Goal: Task Accomplishment & Management: Use online tool/utility

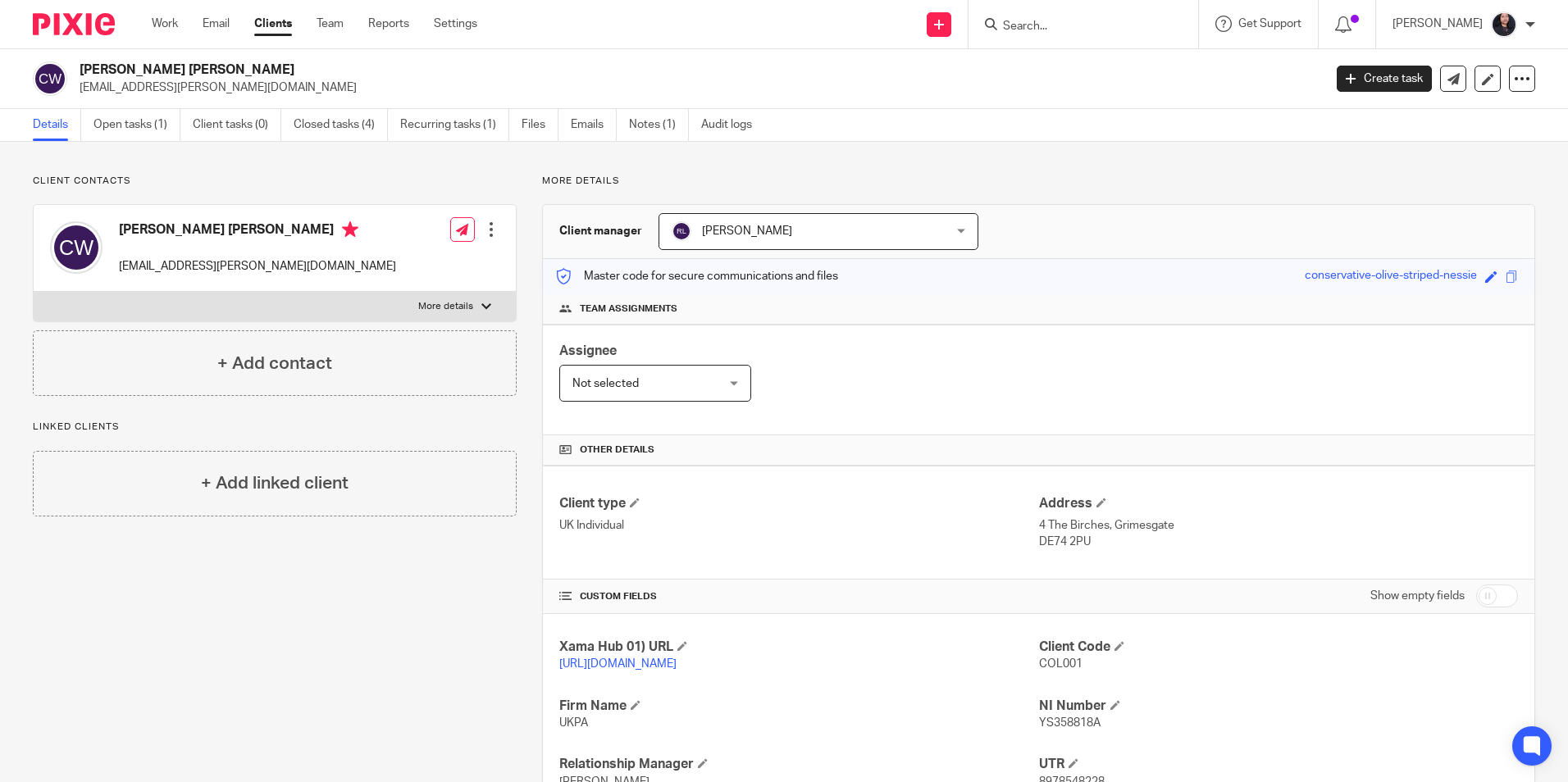
click at [1031, 29] on input "Search" at bounding box center [1075, 27] width 148 height 15
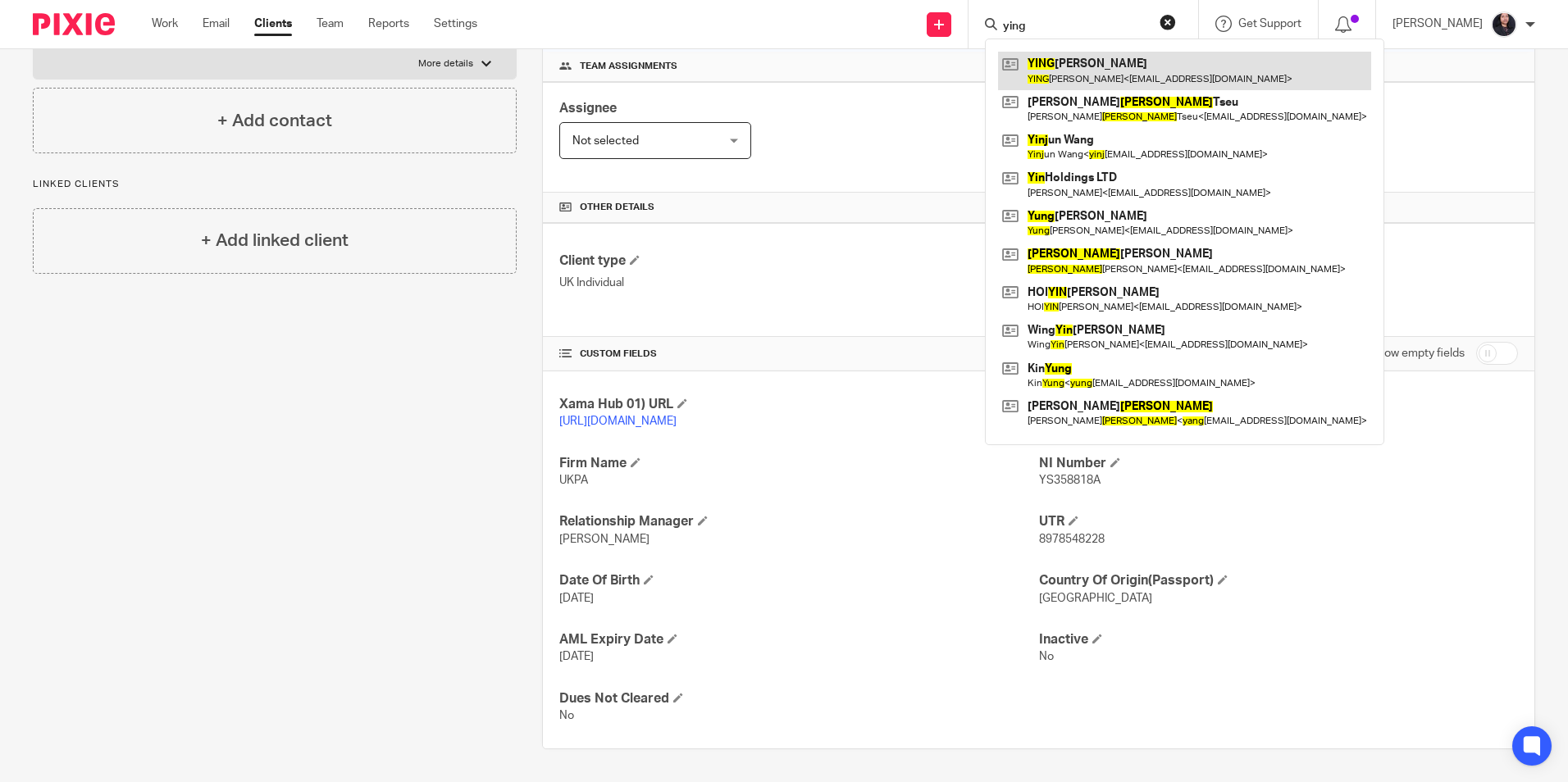
type input "ying"
click at [1067, 79] on link at bounding box center [1184, 70] width 374 height 38
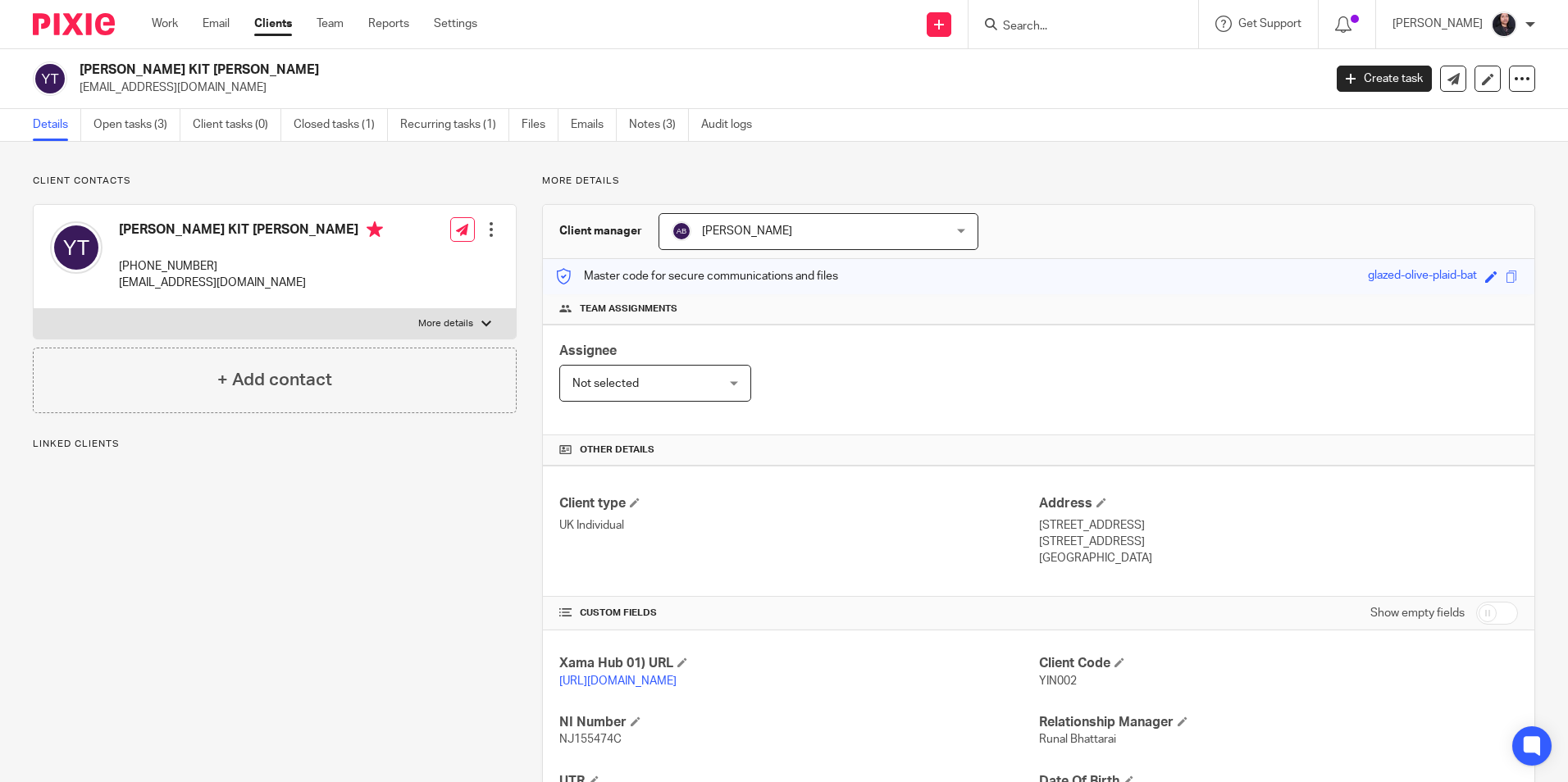
scroll to position [217, 0]
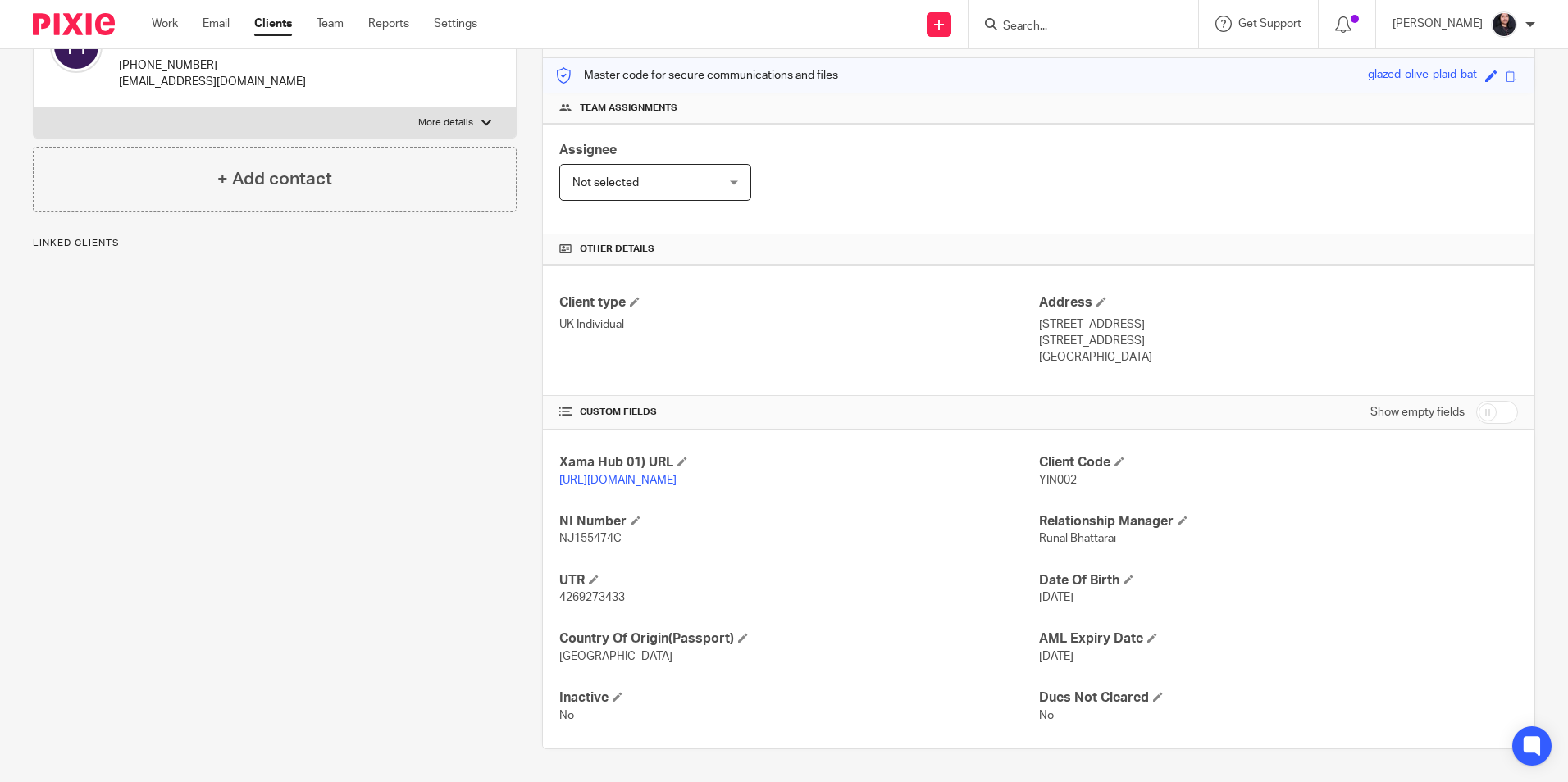
click at [599, 600] on span "4269273433" at bounding box center [592, 597] width 66 height 11
copy span "4269273433"
click at [1010, 22] on input "Search" at bounding box center [1075, 27] width 148 height 15
paste input "Luke Pan Blacklock"
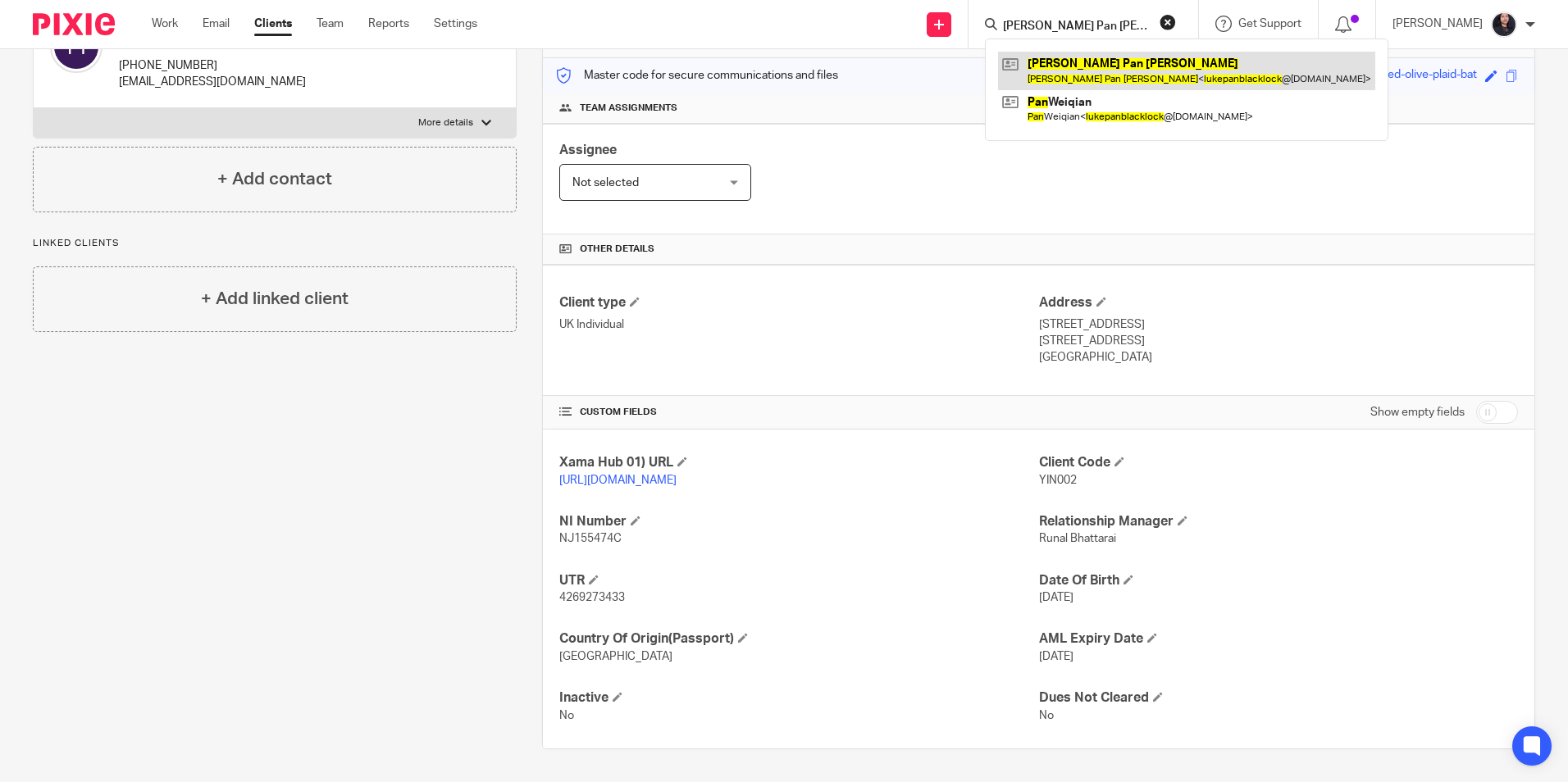
type input "[PERSON_NAME] Pan [PERSON_NAME]"
click at [1054, 72] on link at bounding box center [1186, 70] width 377 height 38
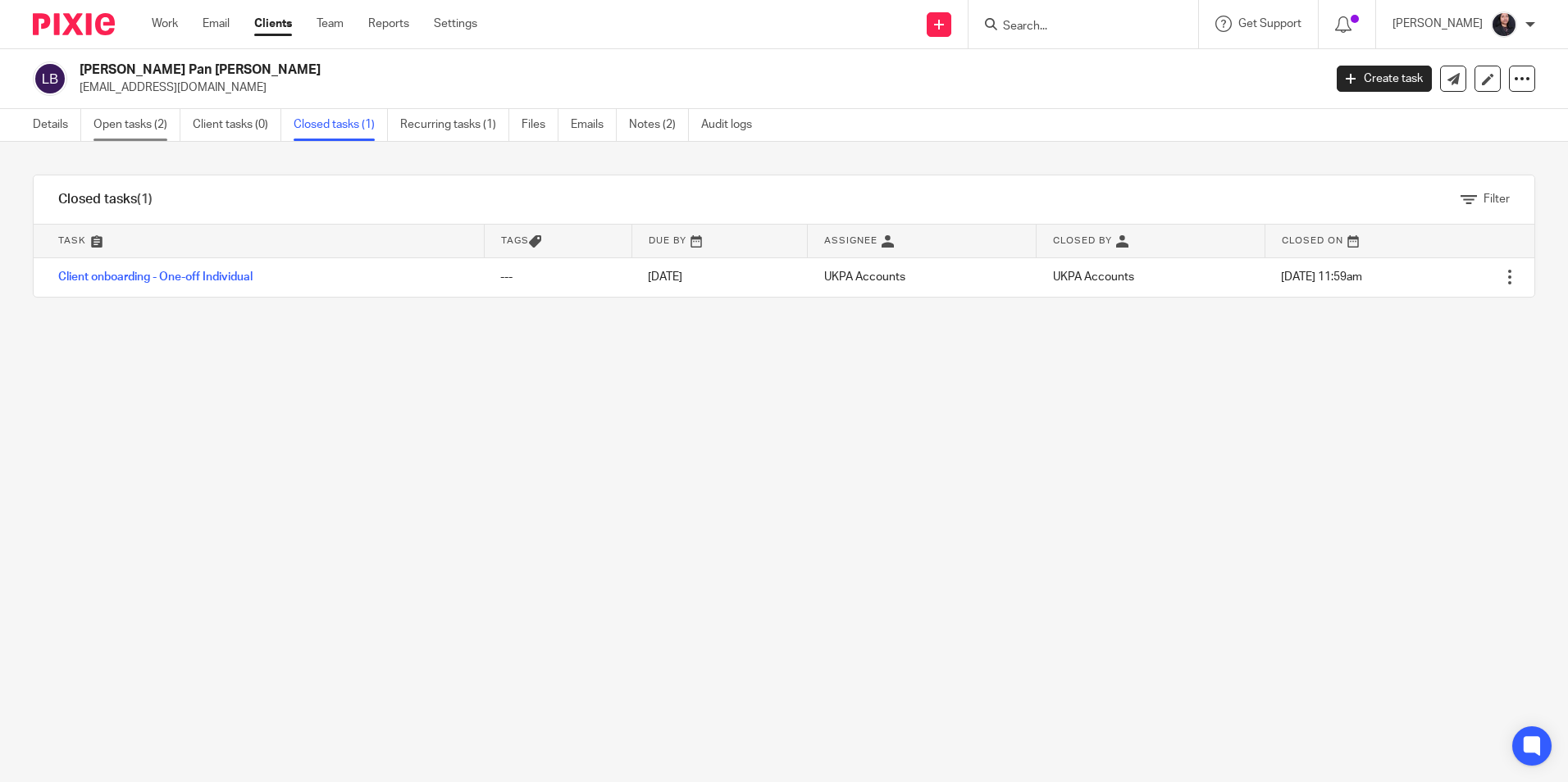
click at [140, 136] on link "Open tasks (2)" at bounding box center [137, 125] width 87 height 32
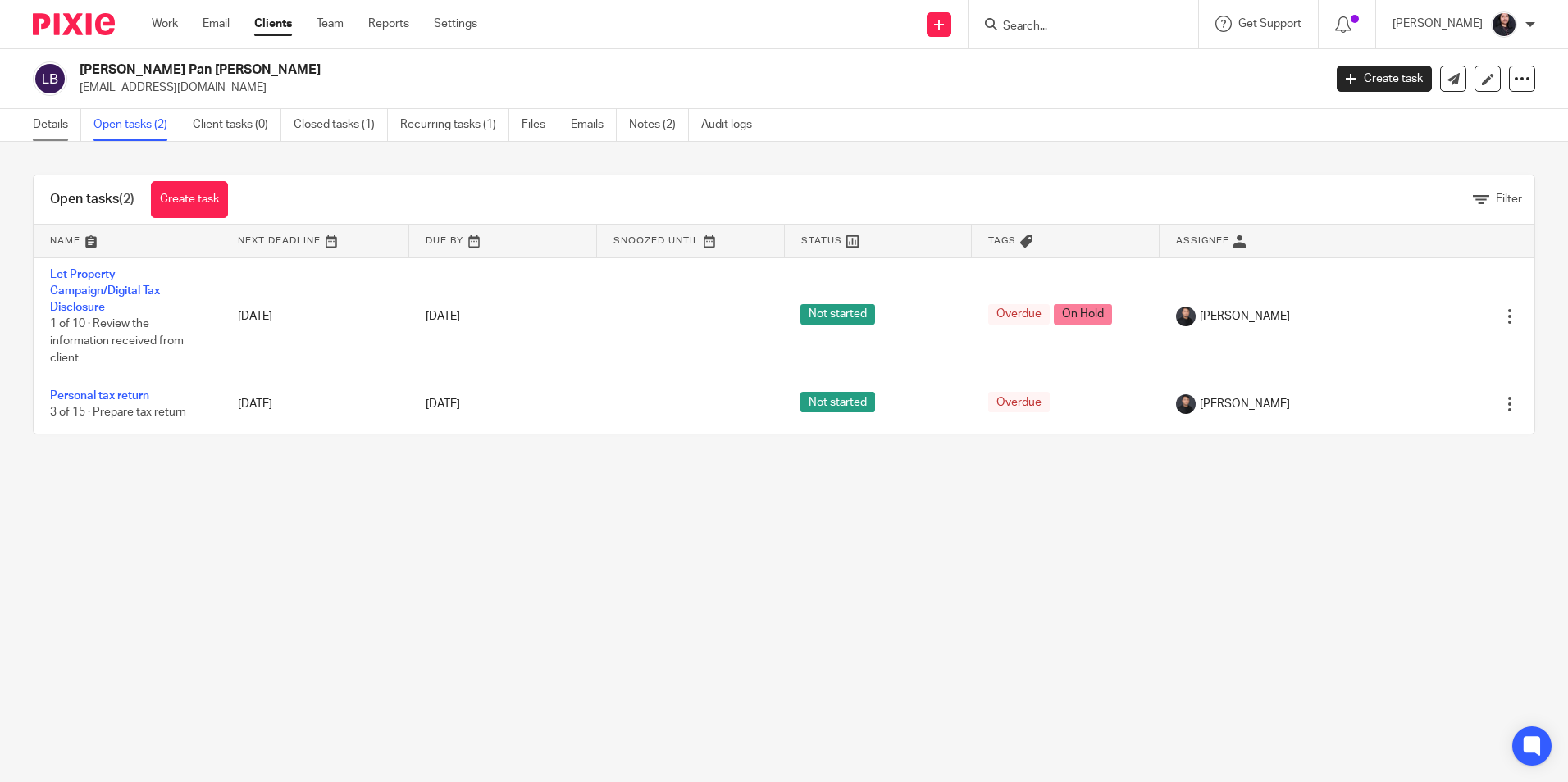
click at [65, 134] on link "Details" at bounding box center [56, 125] width 48 height 32
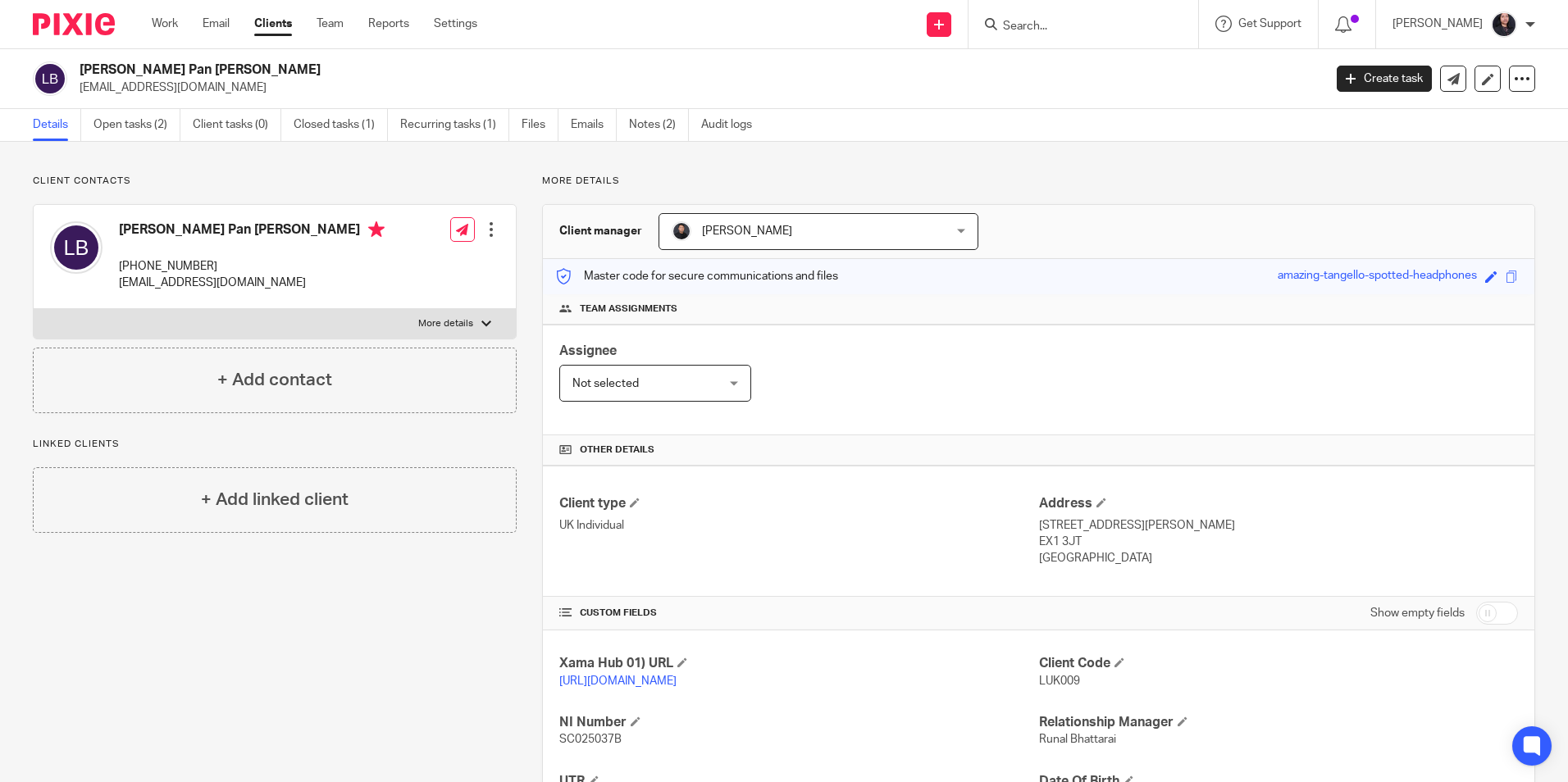
click at [1018, 18] on form at bounding box center [1088, 24] width 175 height 20
type input "Bmjcontractors Ltd"
click at [78, 21] on img at bounding box center [73, 24] width 82 height 22
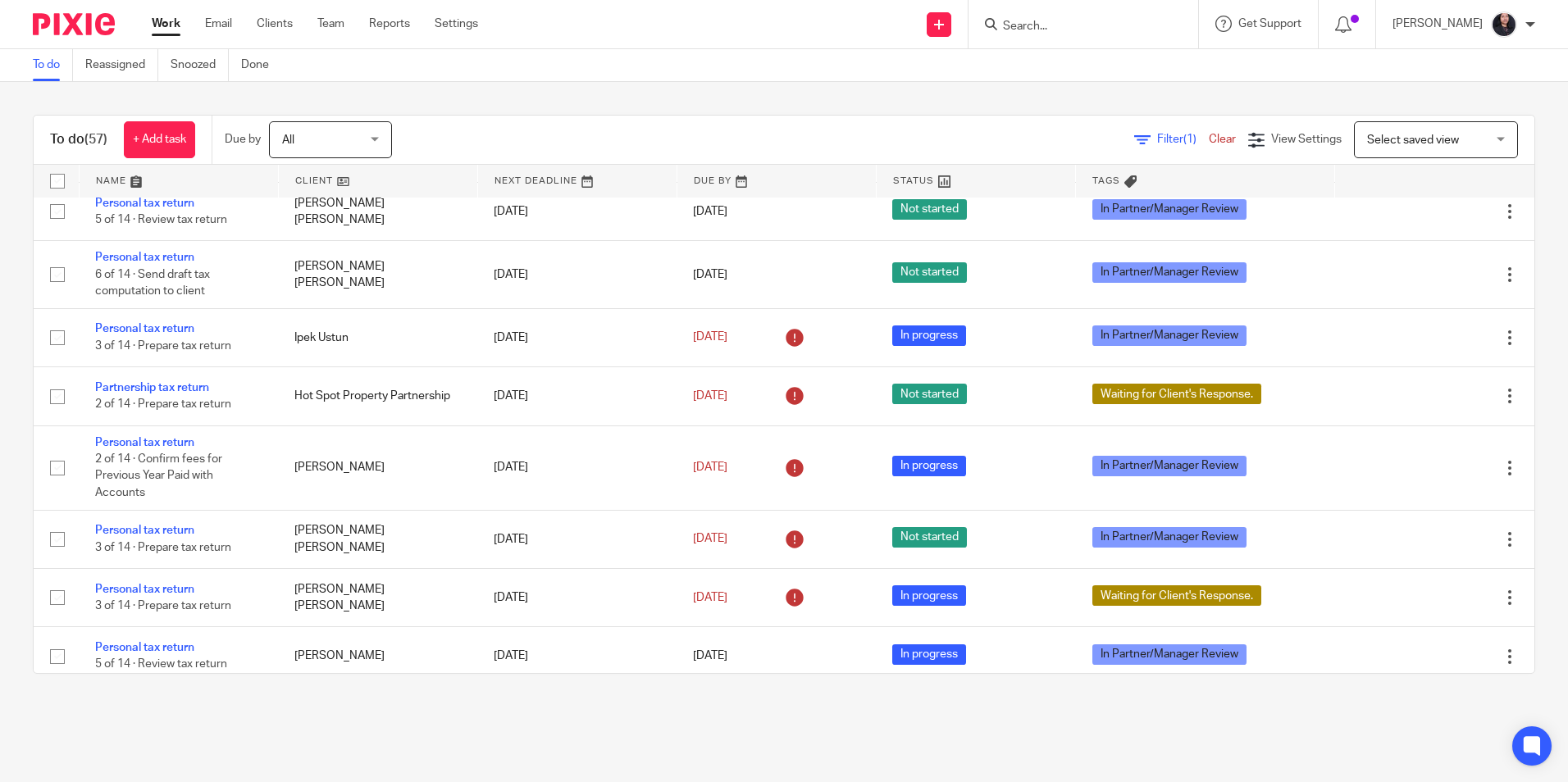
scroll to position [2049, 0]
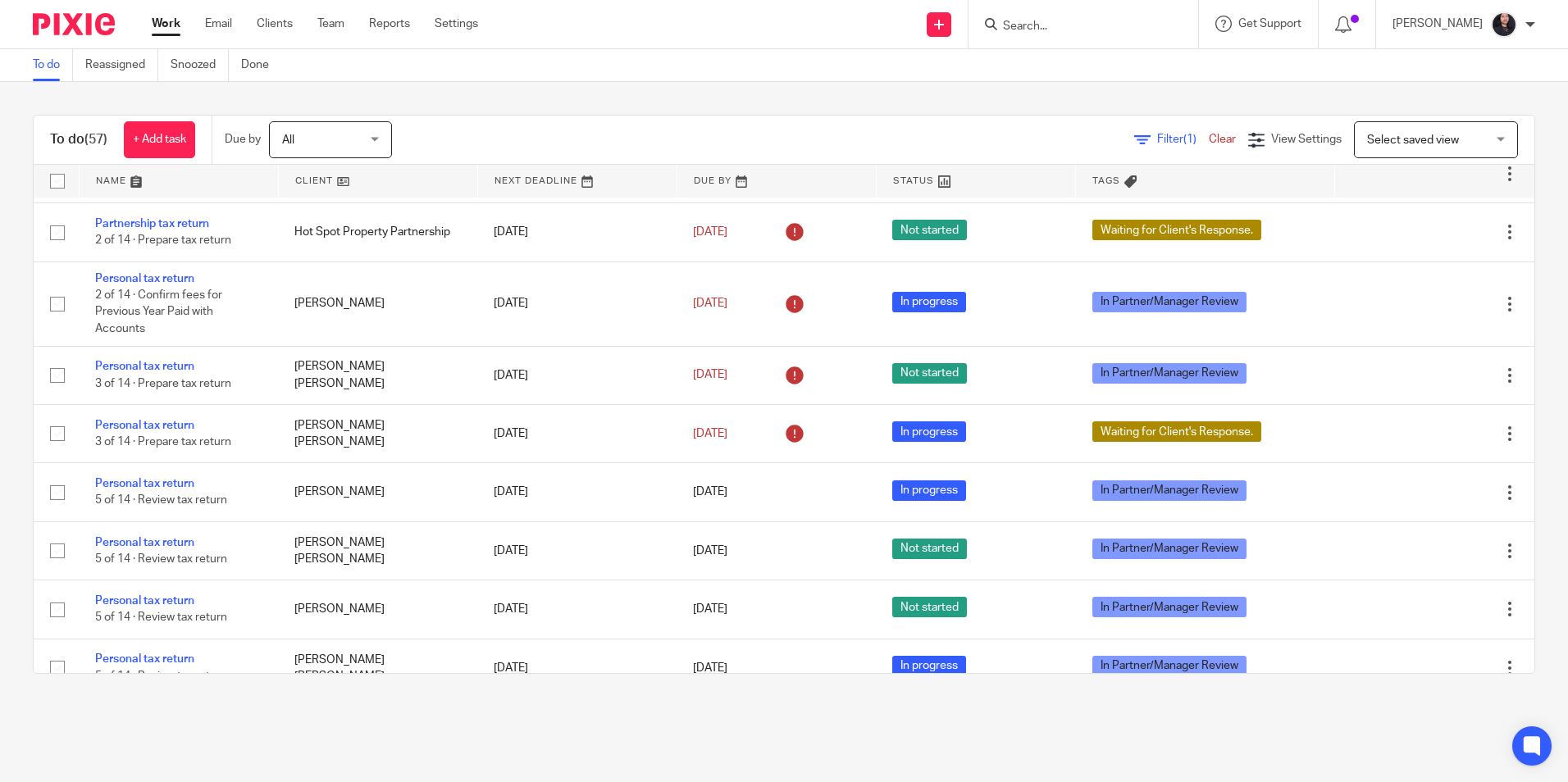
click at [179, 99] on link "Personal tax return" at bounding box center [144, 93] width 99 height 11
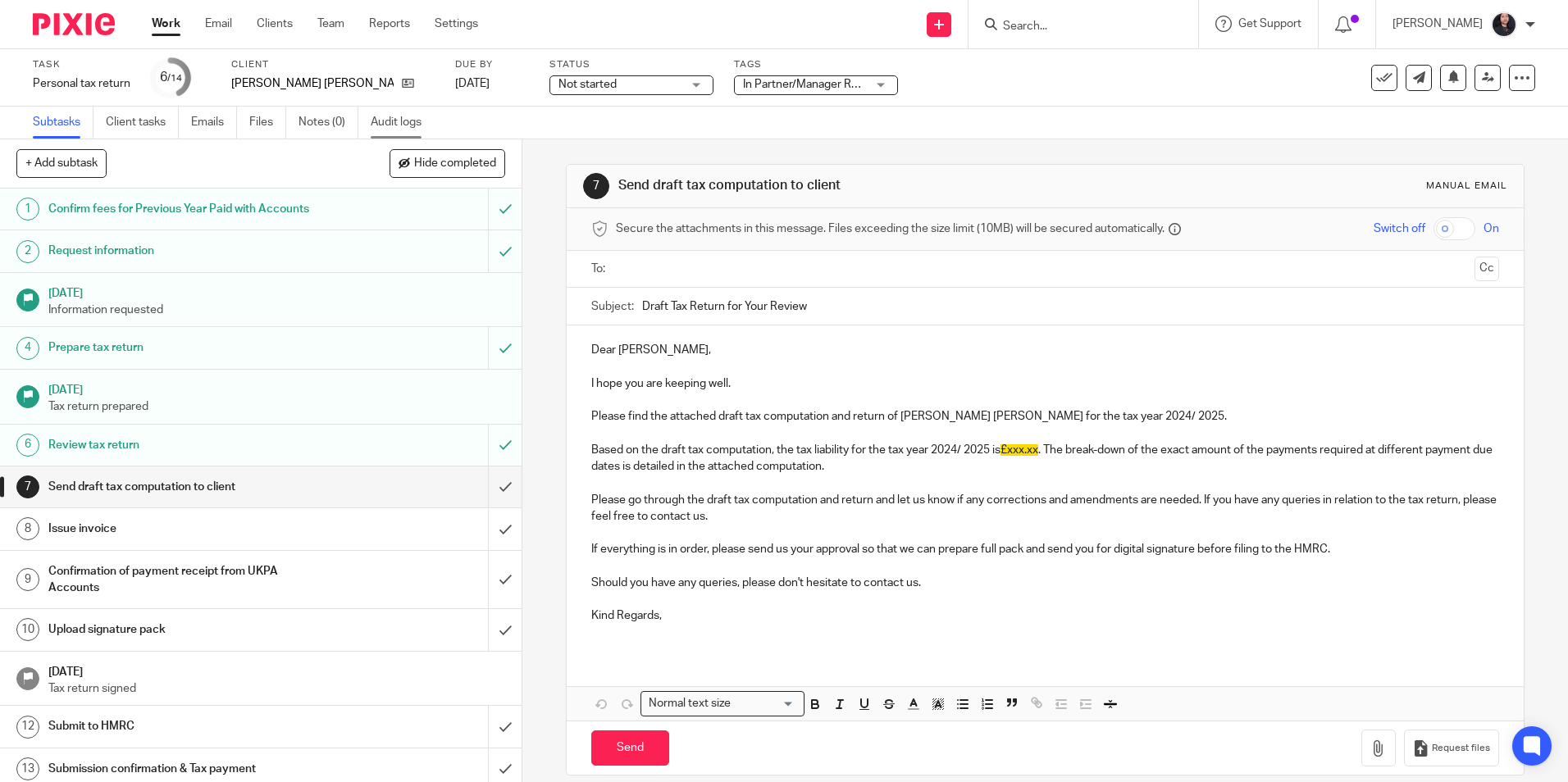
click at [402, 123] on link "Audit logs" at bounding box center [402, 122] width 63 height 32
click at [397, 123] on link "Audit logs" at bounding box center [402, 122] width 63 height 32
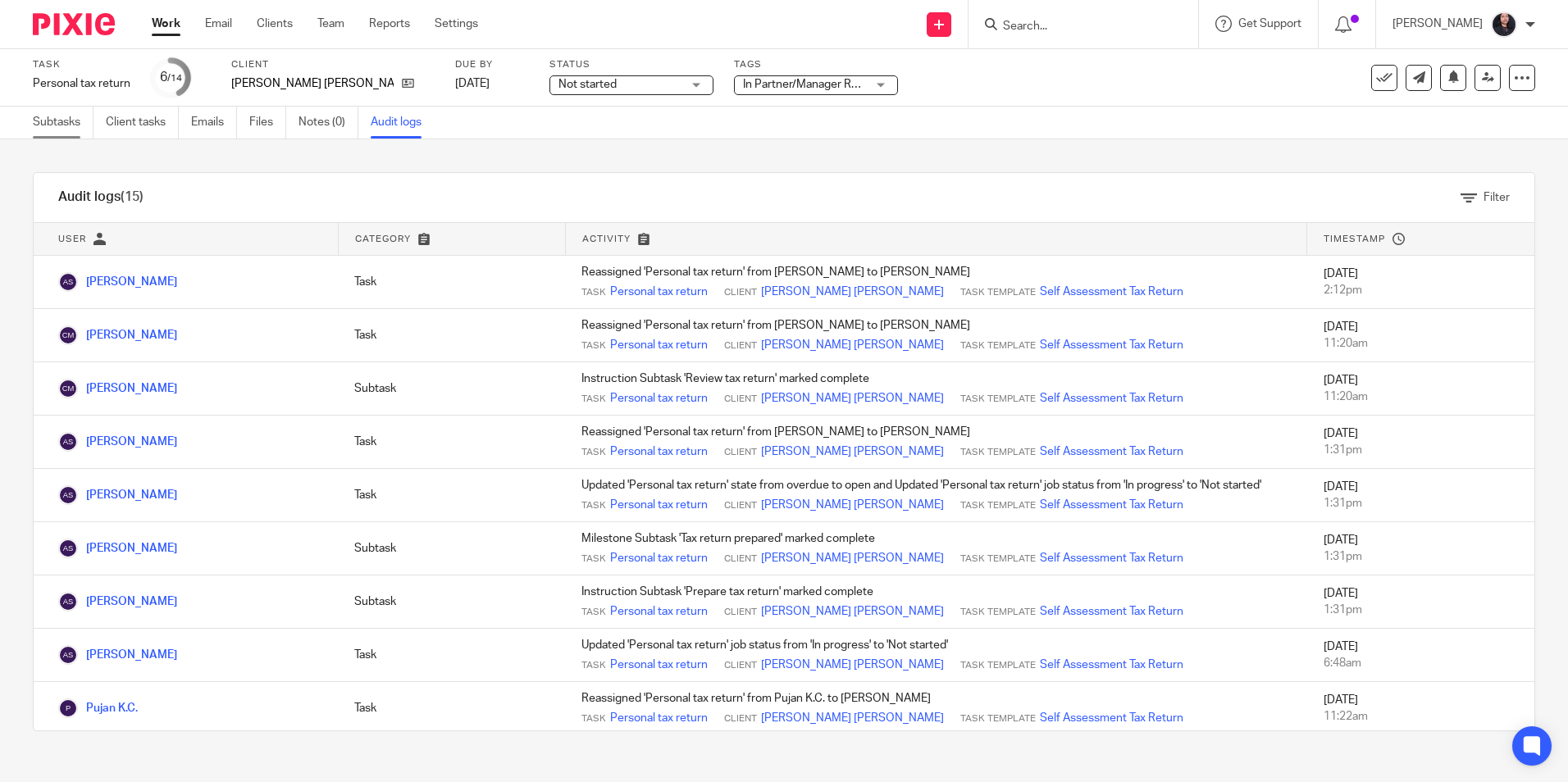
click at [57, 123] on link "Subtasks" at bounding box center [63, 122] width 61 height 32
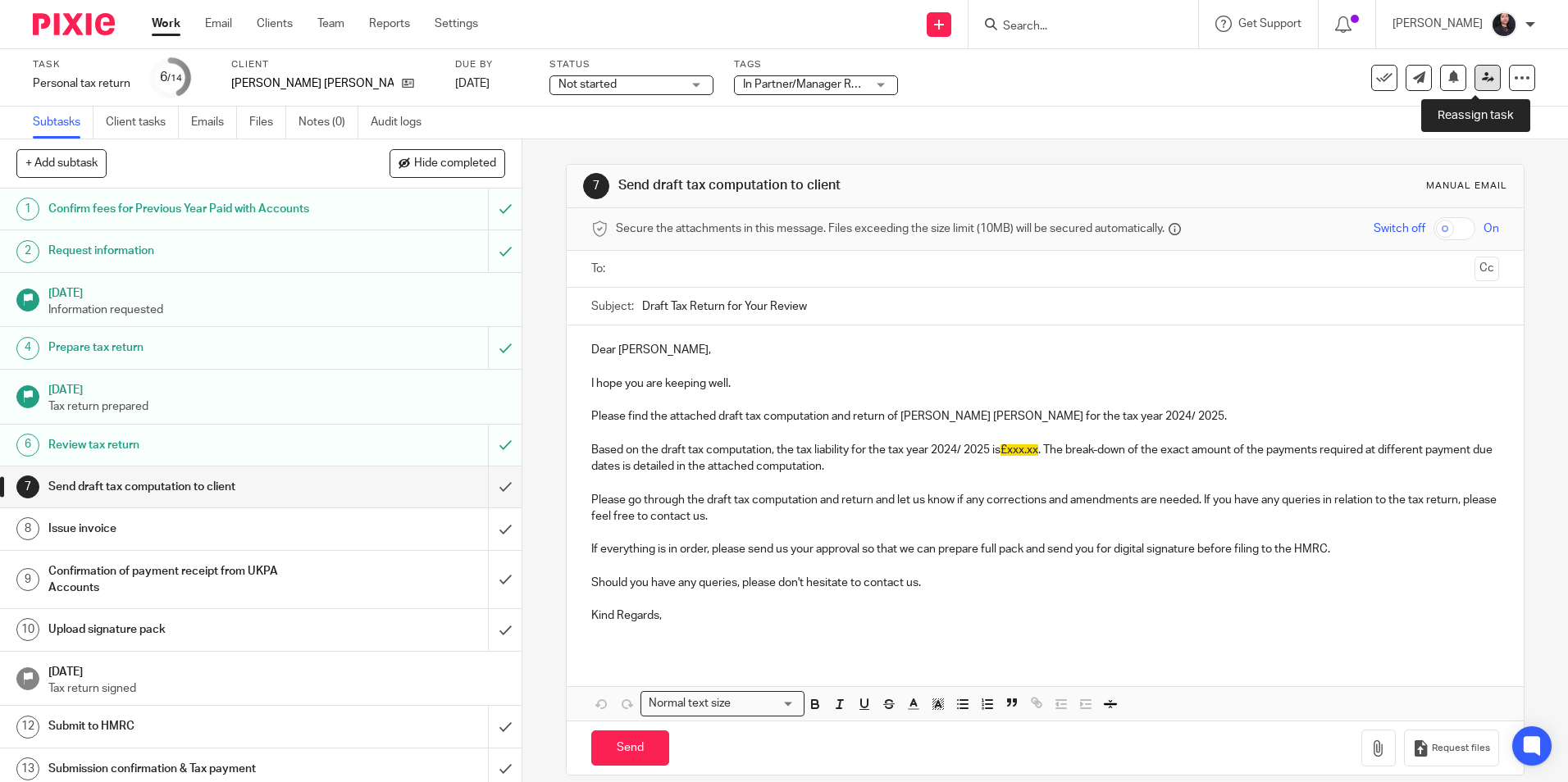
click at [1482, 81] on icon at bounding box center [1488, 77] width 12 height 12
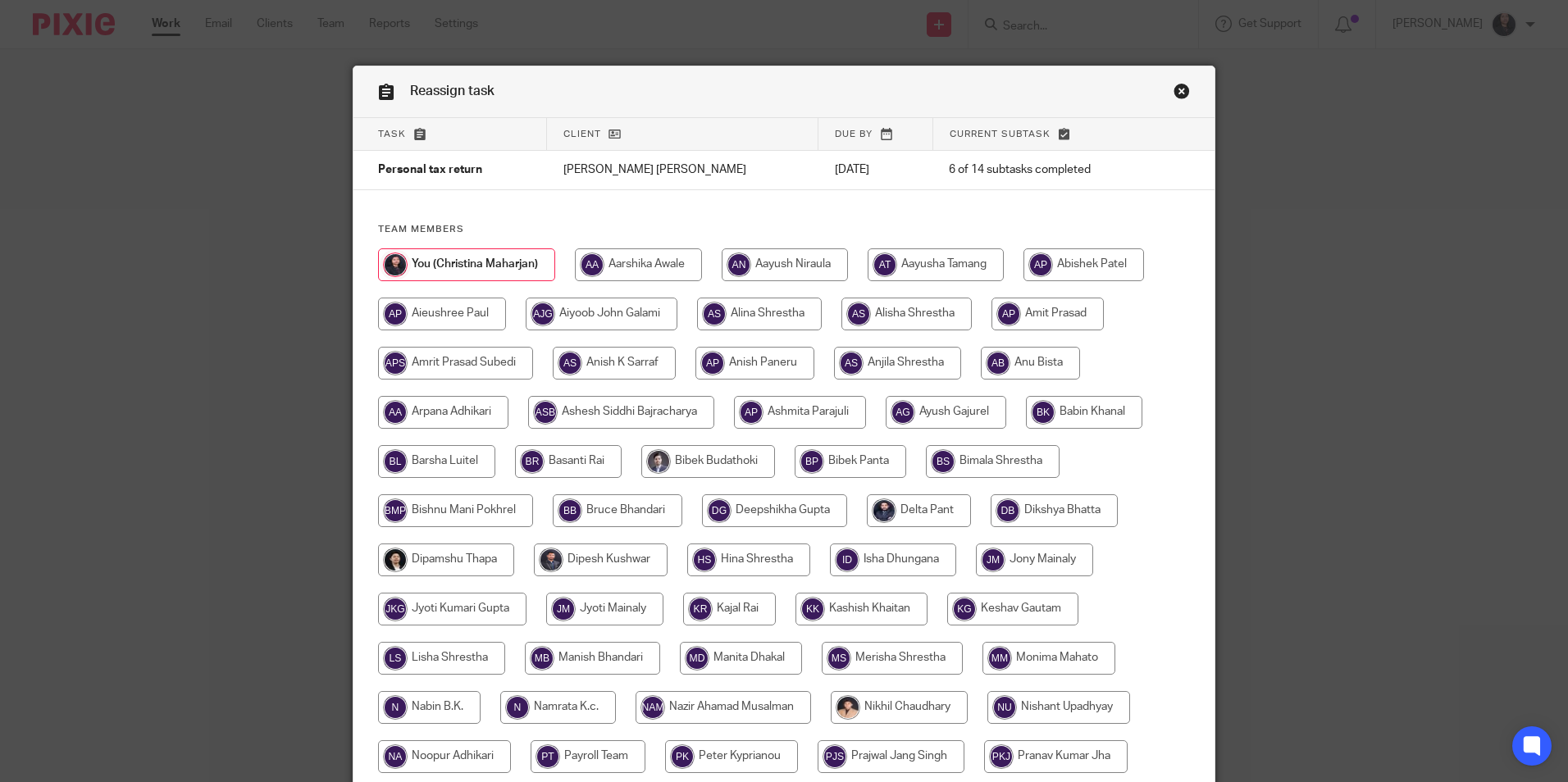
click at [638, 361] on input "radio" at bounding box center [614, 362] width 123 height 32
radio input "true"
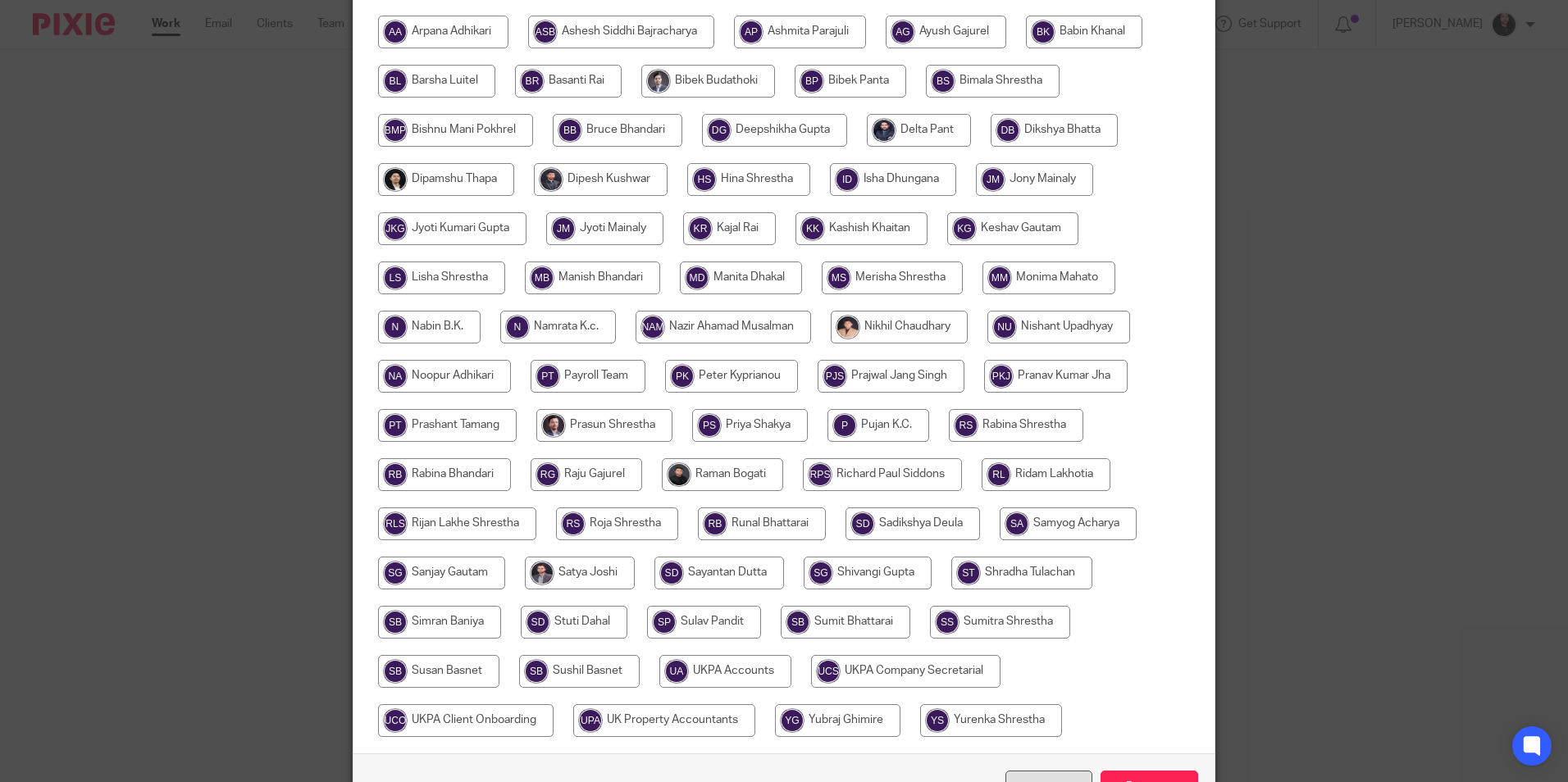
scroll to position [487, 0]
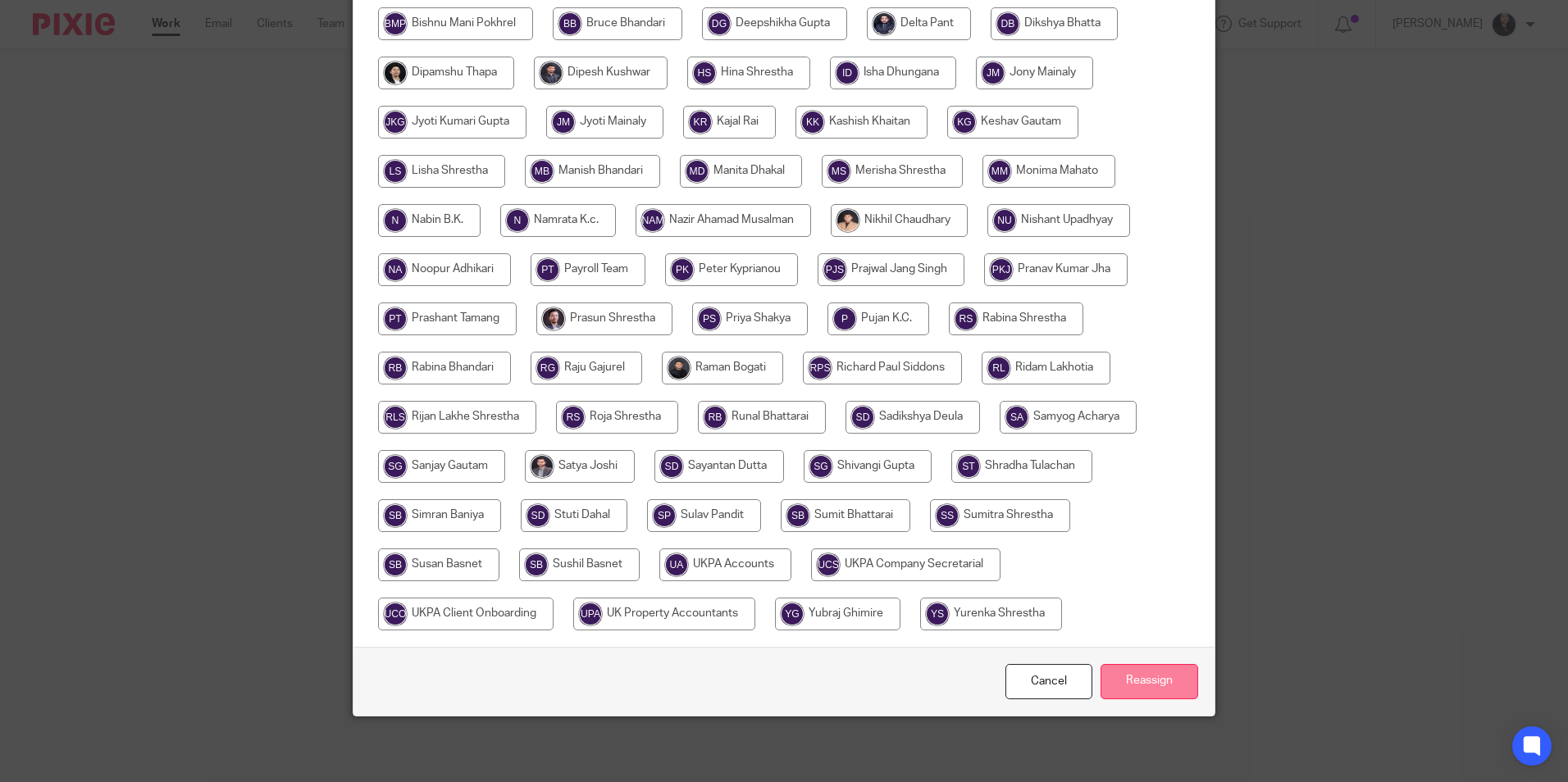
click at [1122, 679] on input "Reassign" at bounding box center [1149, 681] width 98 height 35
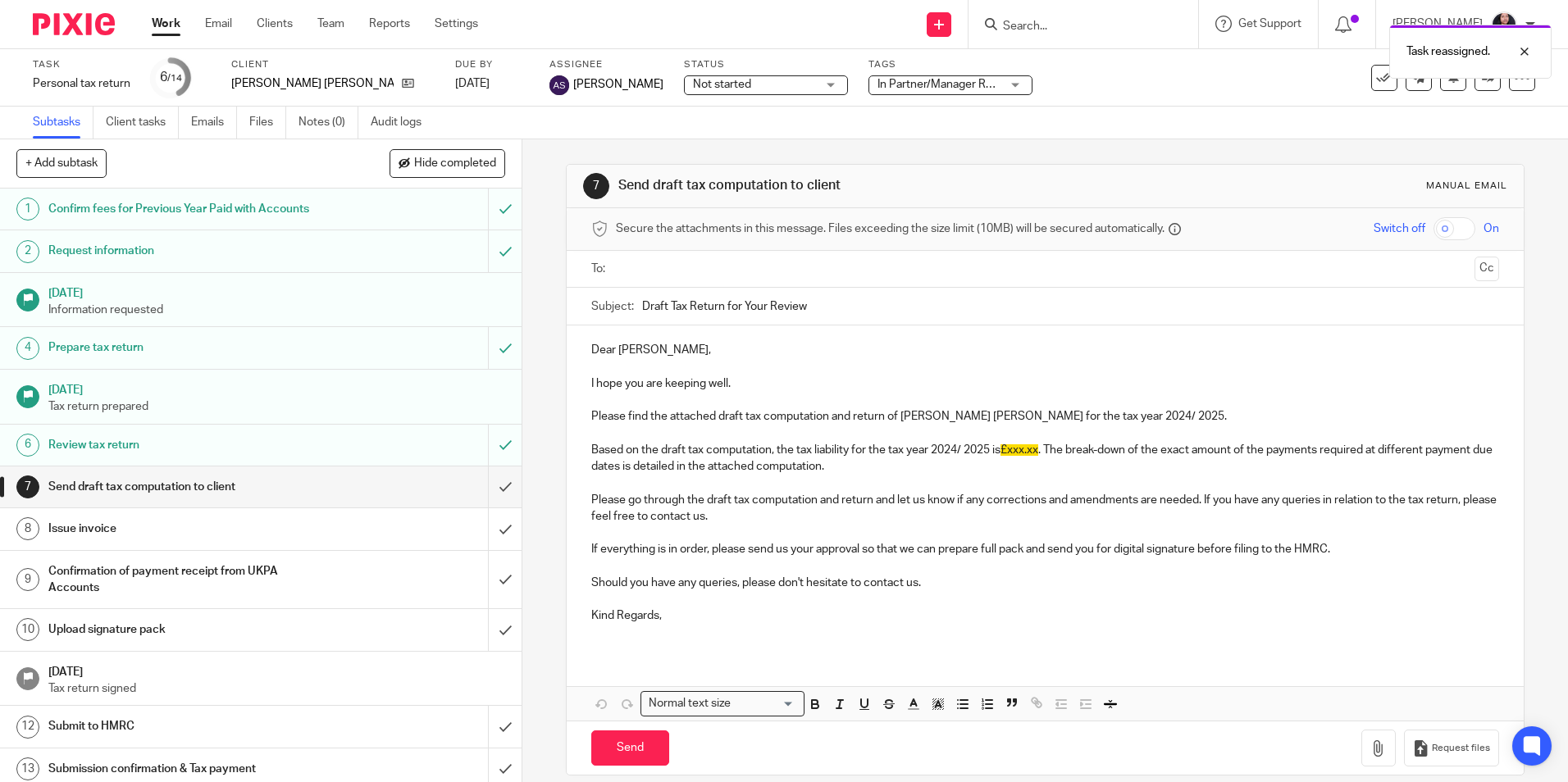
click at [89, 20] on img at bounding box center [73, 24] width 82 height 22
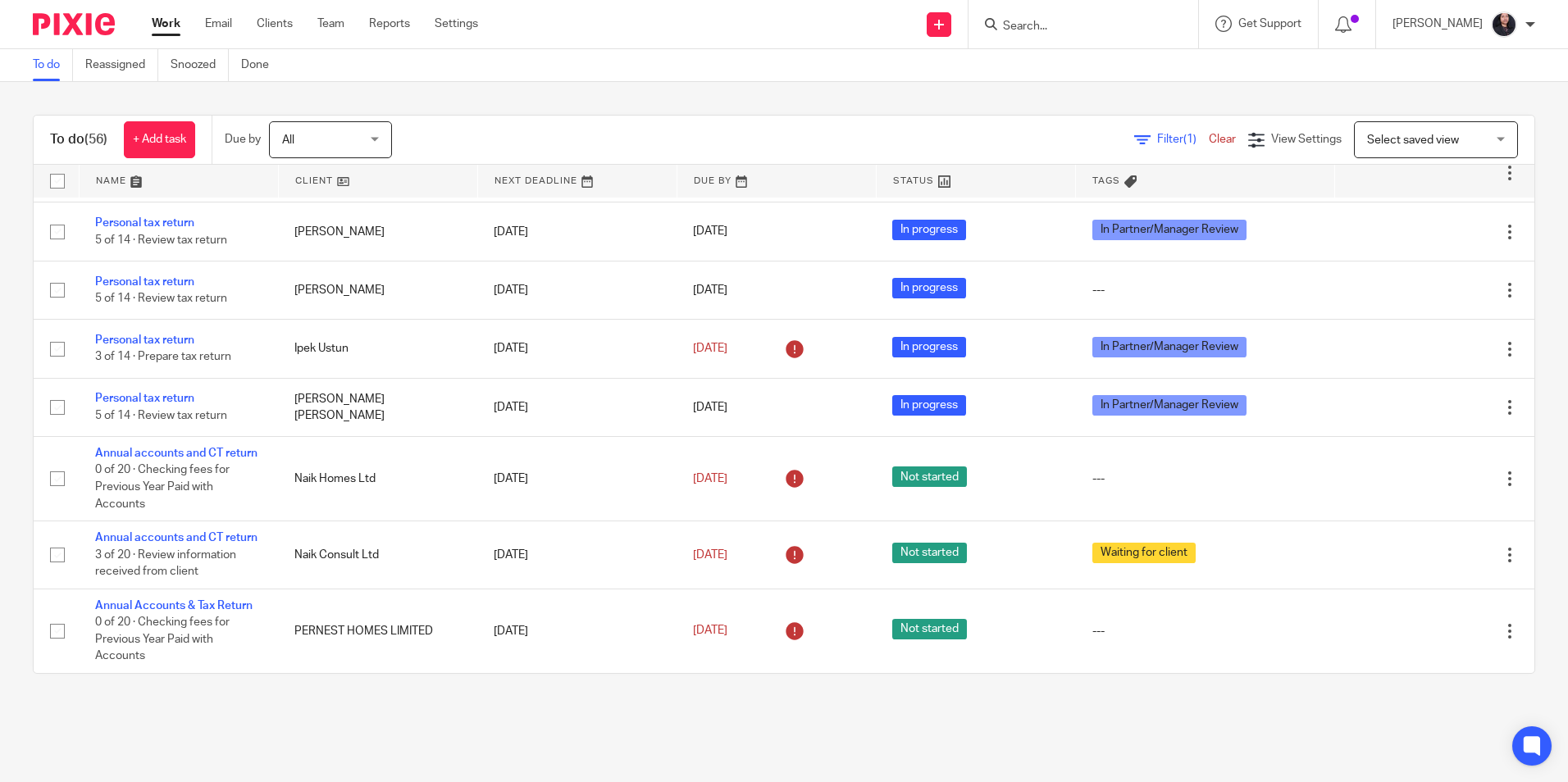
scroll to position [3454, 0]
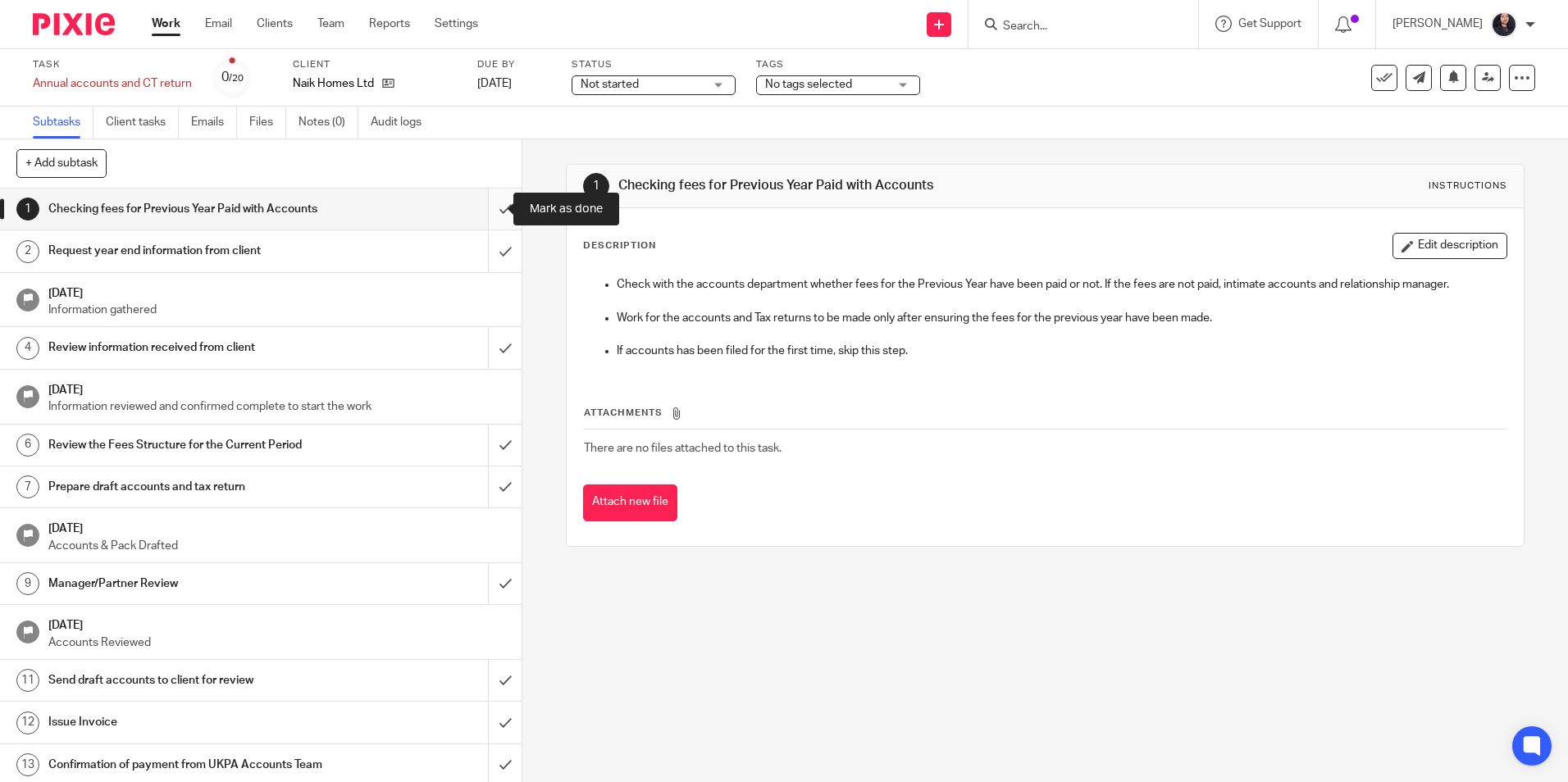
click at [484, 211] on input "submit" at bounding box center [261, 209] width 521 height 41
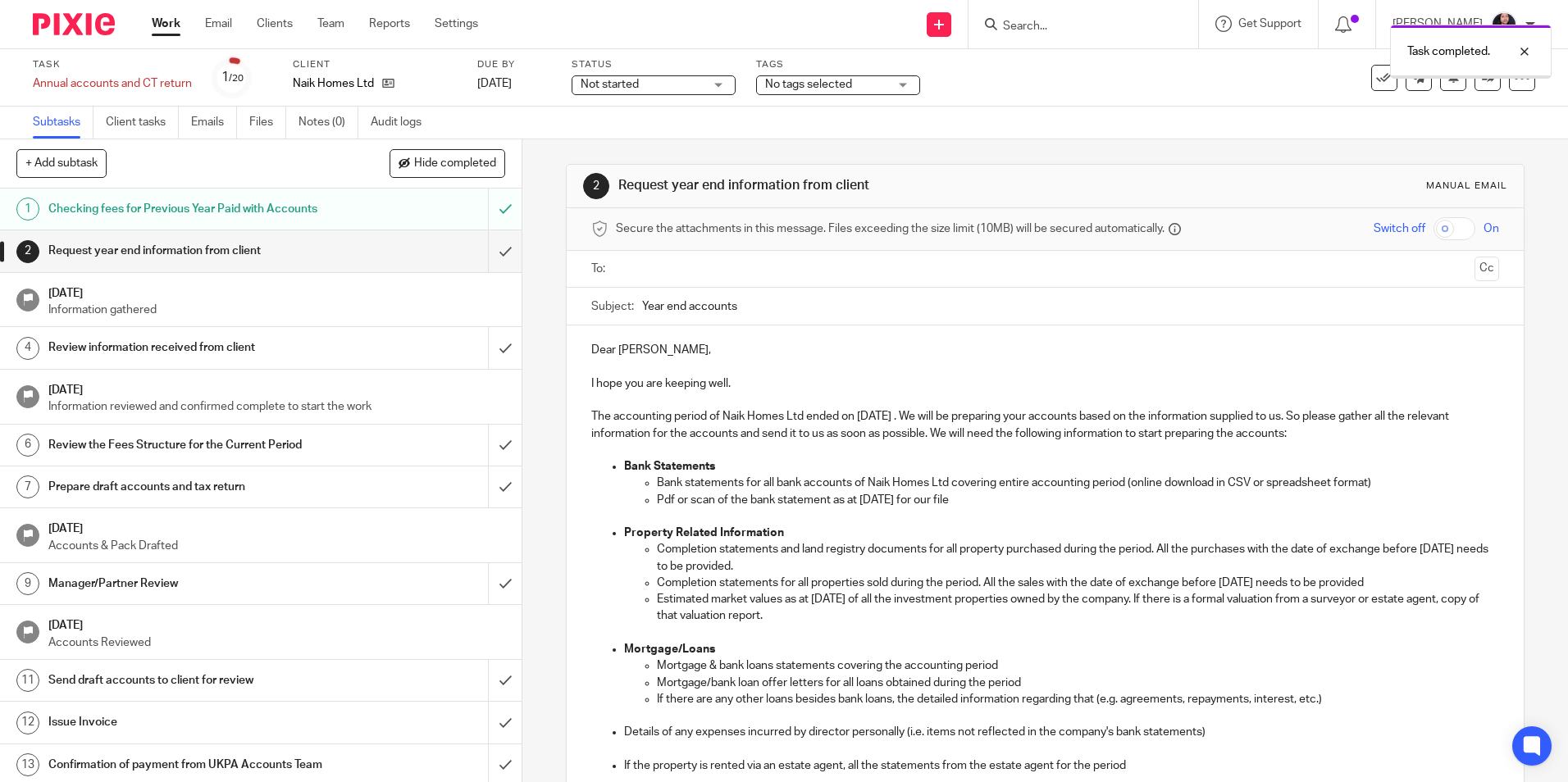
click at [655, 271] on input "text" at bounding box center [1044, 269] width 845 height 18
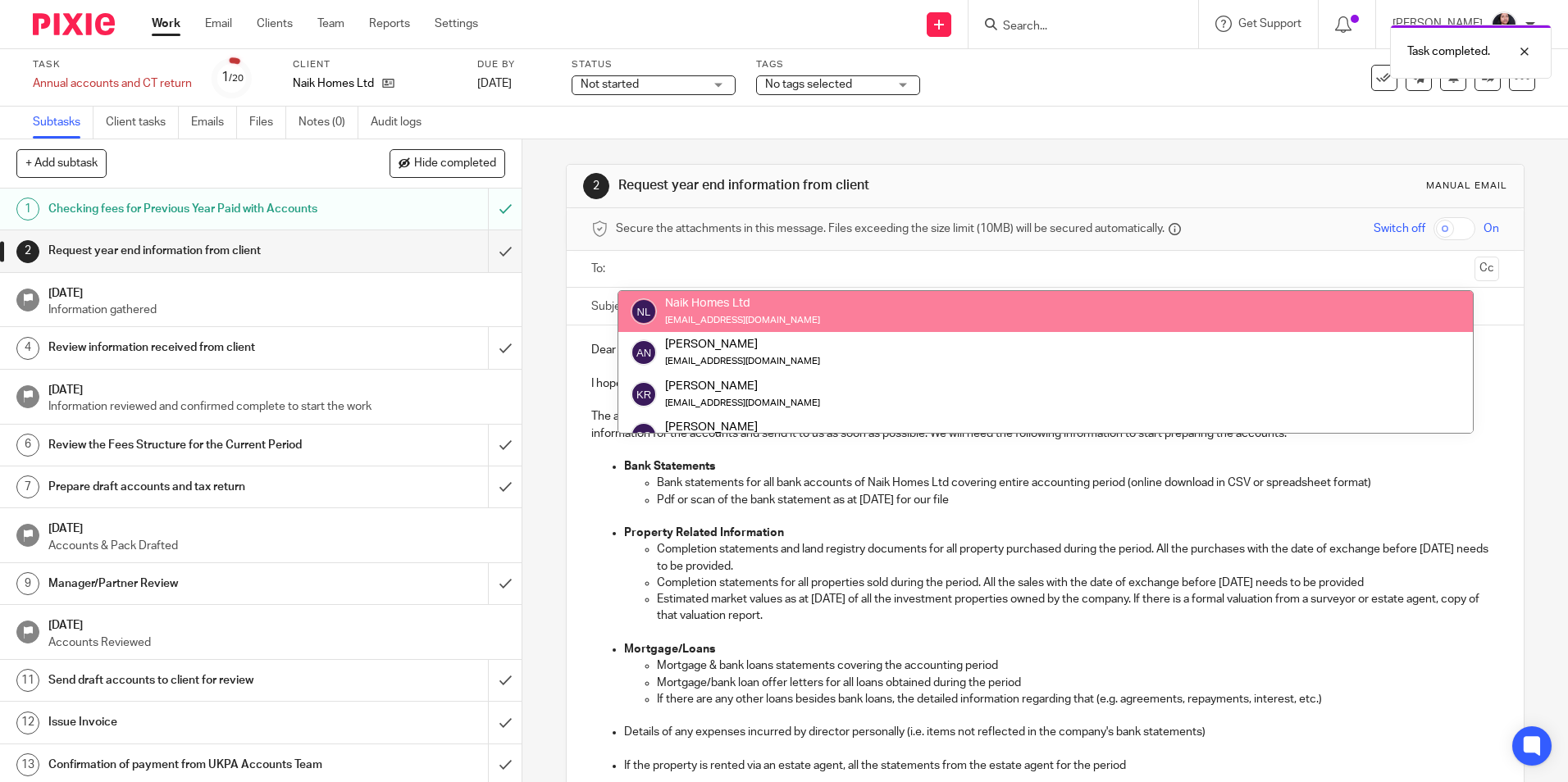
drag, startPoint x: 671, startPoint y: 312, endPoint x: 681, endPoint y: 312, distance: 10.0
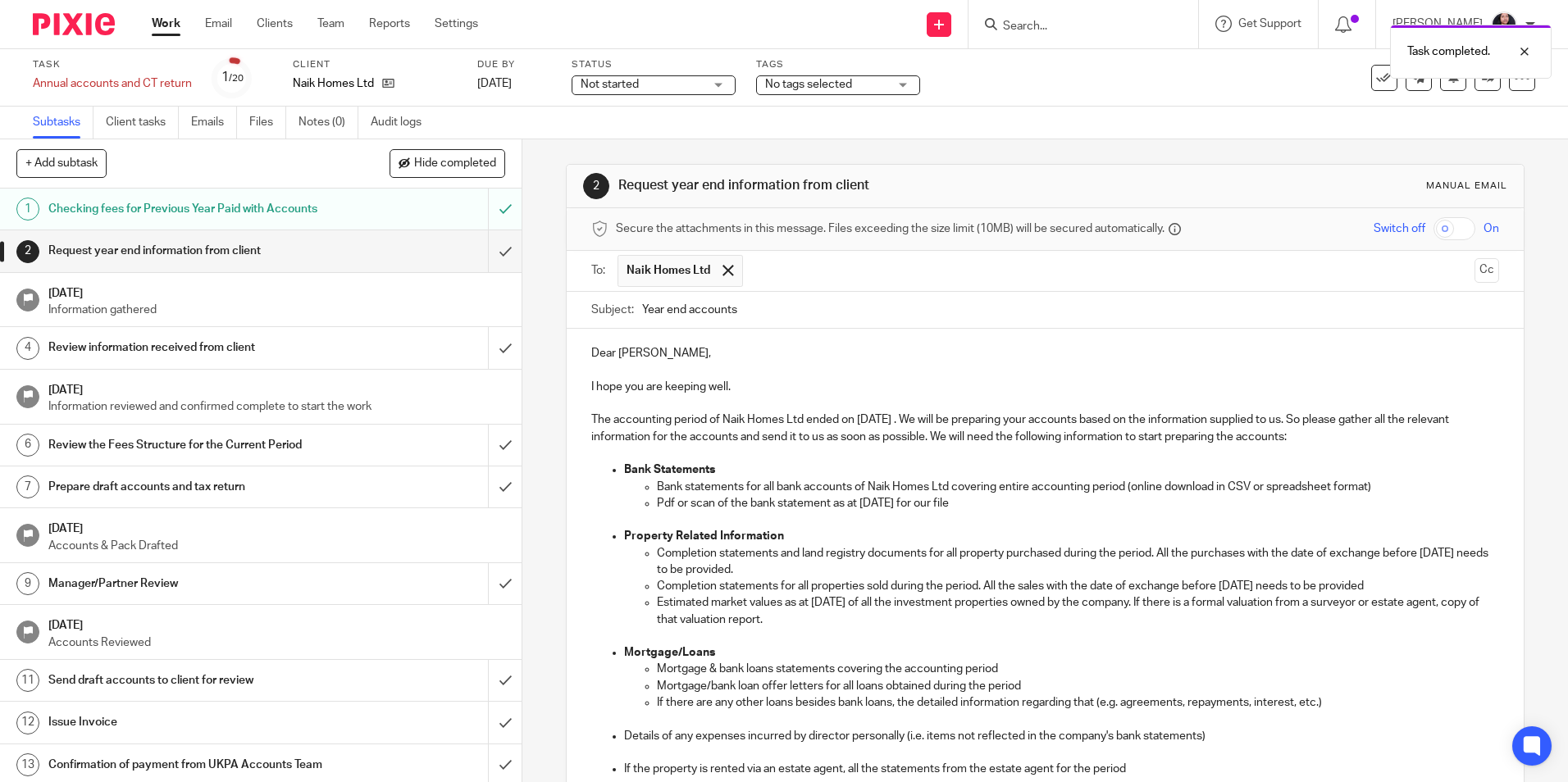
click at [751, 312] on input "Year end accounts" at bounding box center [1070, 311] width 856 height 37
drag, startPoint x: 722, startPoint y: 417, endPoint x: 802, endPoint y: 416, distance: 80.0
click at [802, 416] on p "The accounting period of Naik Homes Ltd ended on [DATE] . We will be preparing …" at bounding box center [1044, 428] width 907 height 33
copy p "Naik Homes Ltd"
click at [765, 307] on input "Year end accounts -" at bounding box center [1070, 311] width 856 height 37
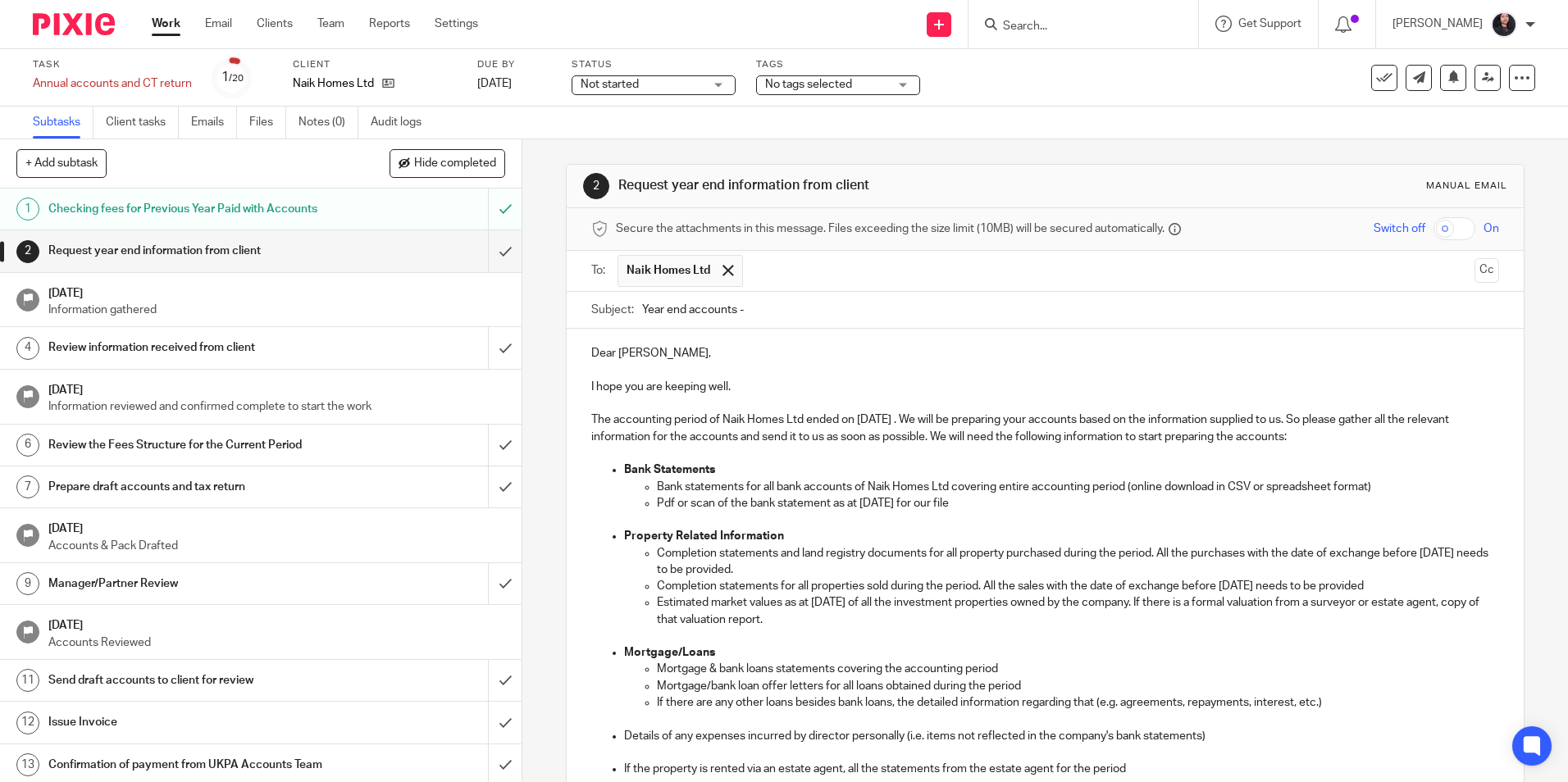
paste input "Naik Homes Ltd"
type input "Year end accounts - Naik Homes Ltd"
click at [925, 423] on p "The accounting period of Naik Homes Ltd ended on [DATE] . We will be preparing …" at bounding box center [1044, 428] width 907 height 33
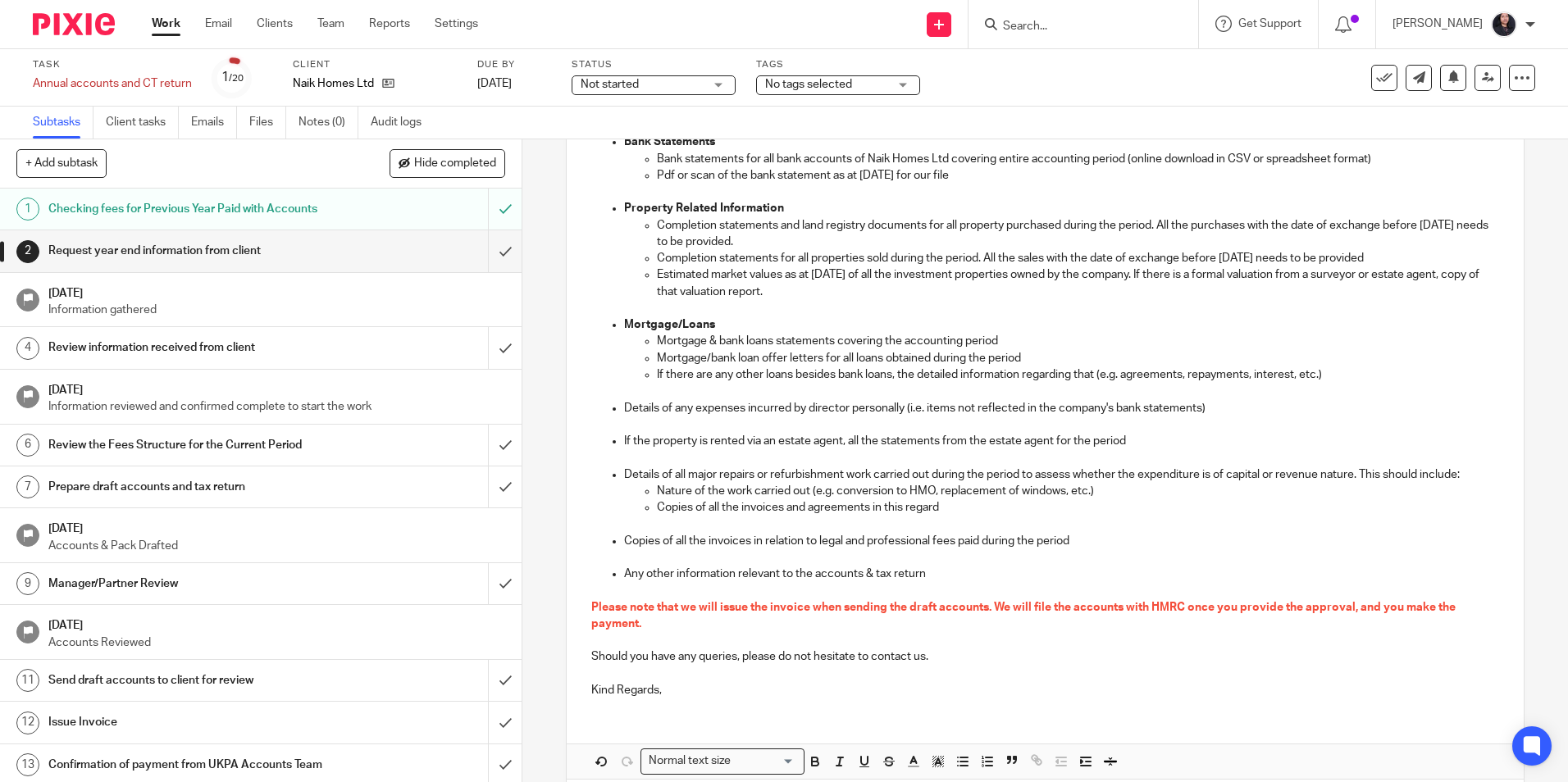
scroll to position [403, 0]
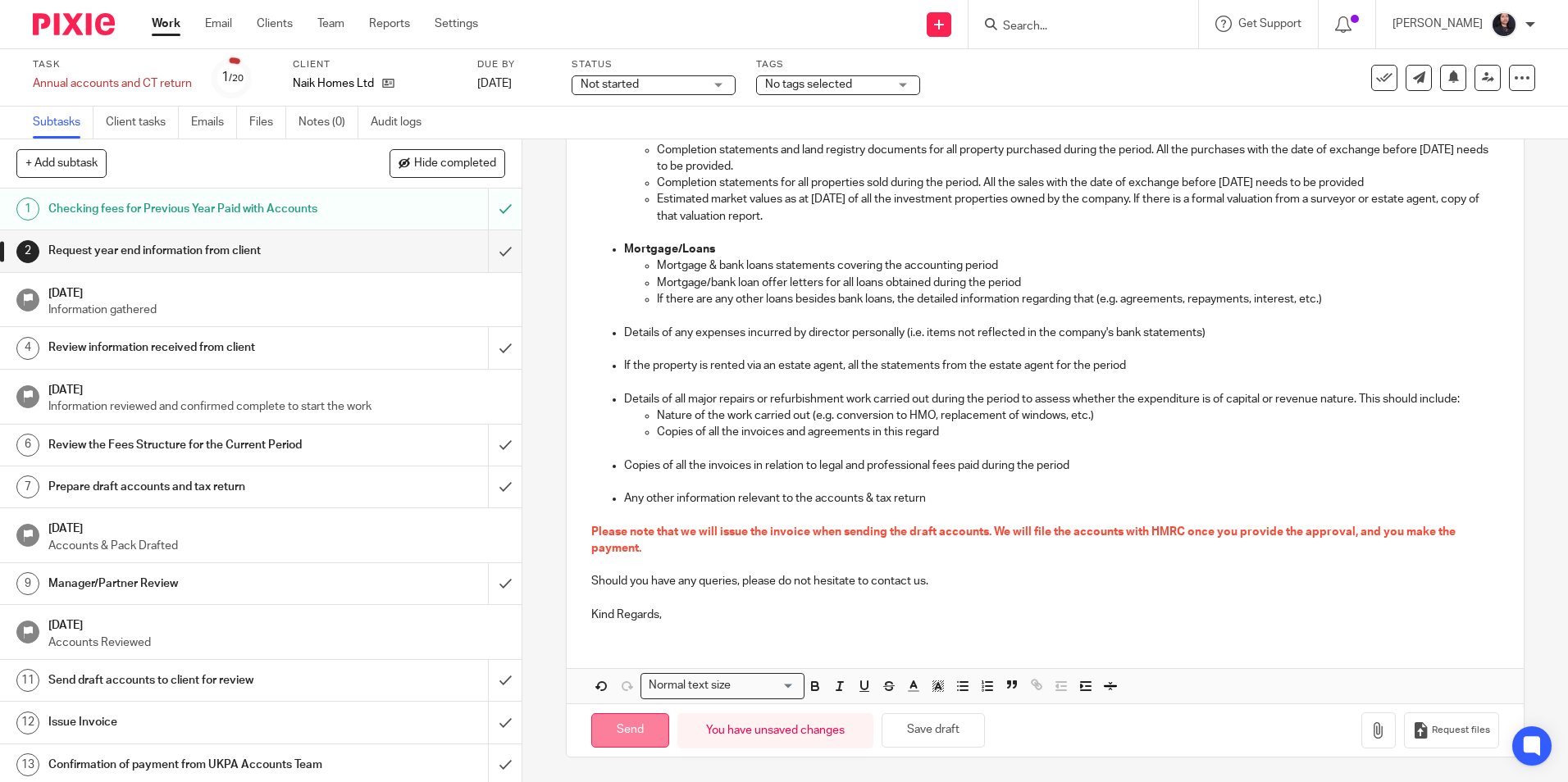
click at [639, 721] on input "Send" at bounding box center [630, 731] width 78 height 35
type input "Sent"
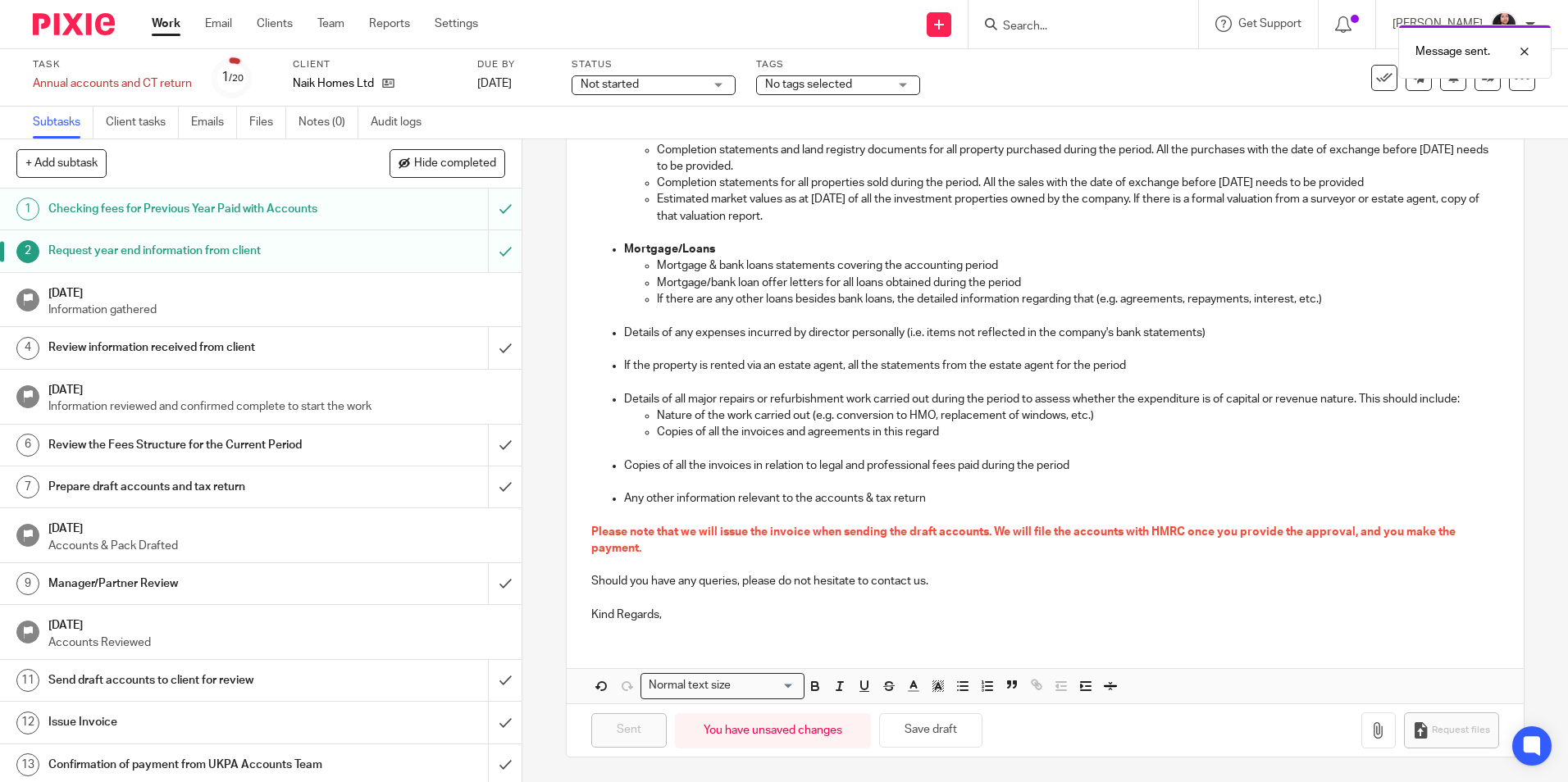
click at [778, 84] on span "No tags selected" at bounding box center [808, 84] width 87 height 11
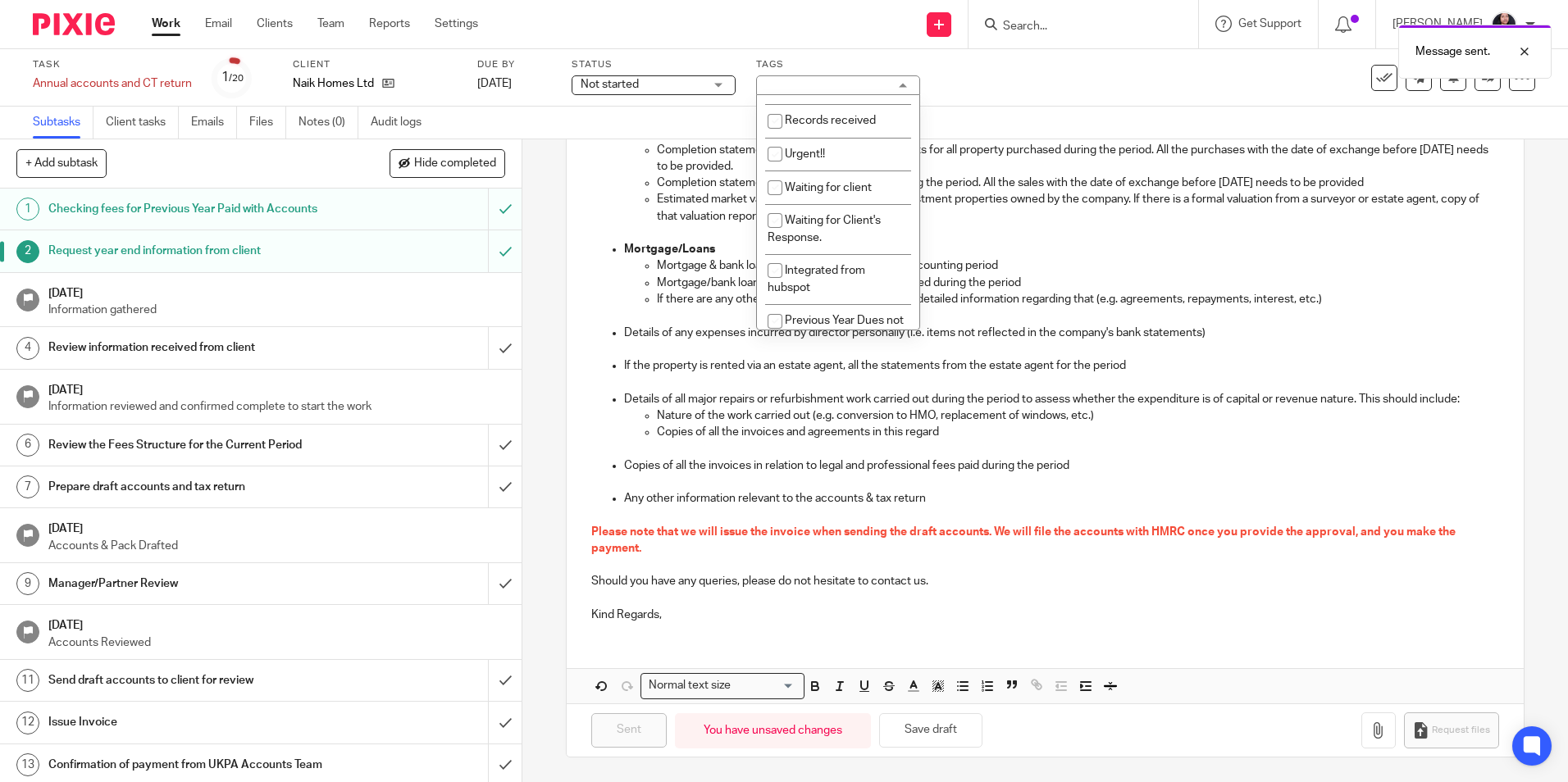
scroll to position [246, 0]
click at [800, 179] on span "Waiting for client" at bounding box center [828, 182] width 87 height 11
checkbox input "true"
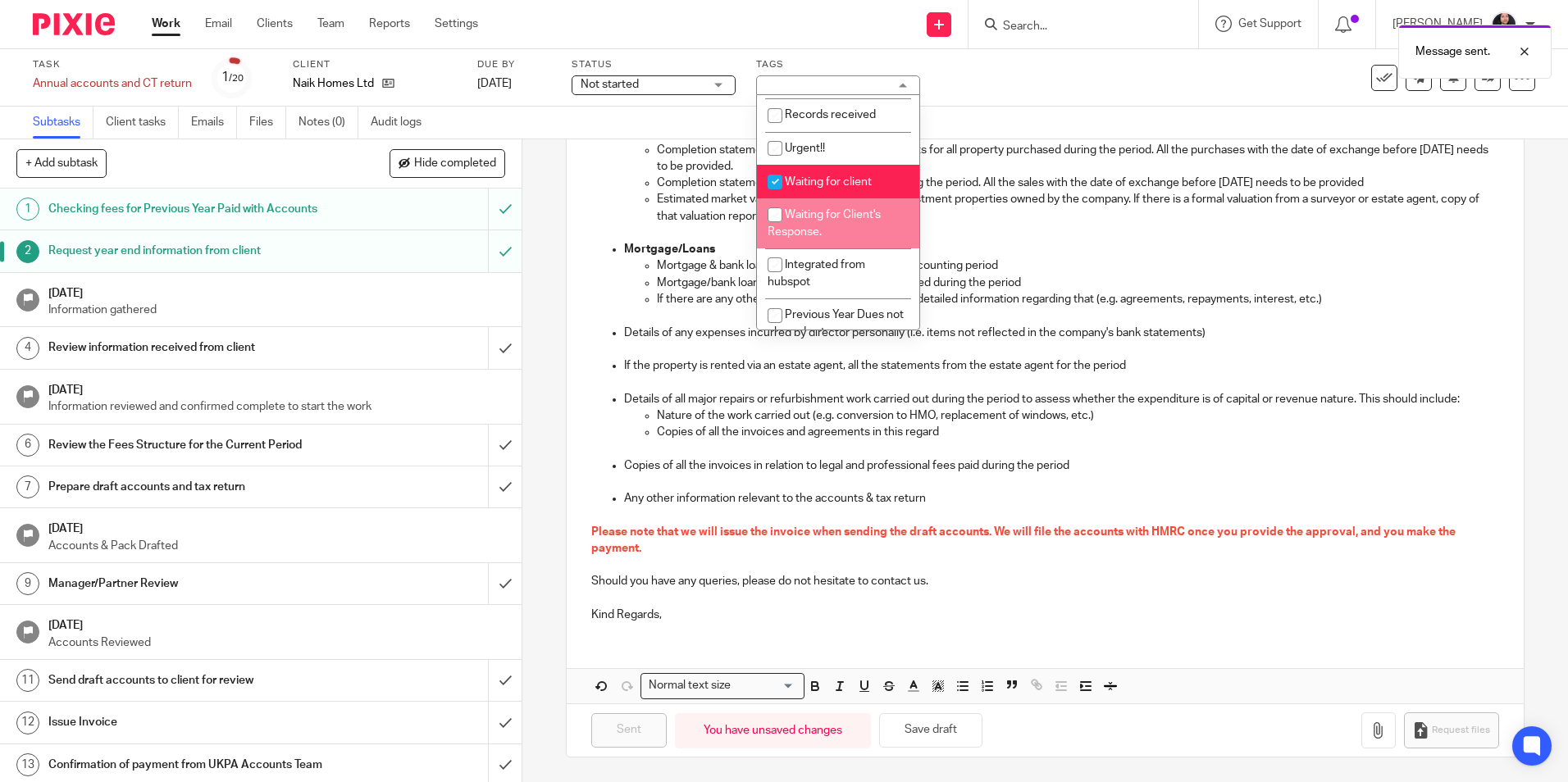
click at [525, 201] on div "2 Request year end information from client Manual email Secure the attachments …" at bounding box center [1045, 460] width 1046 height 642
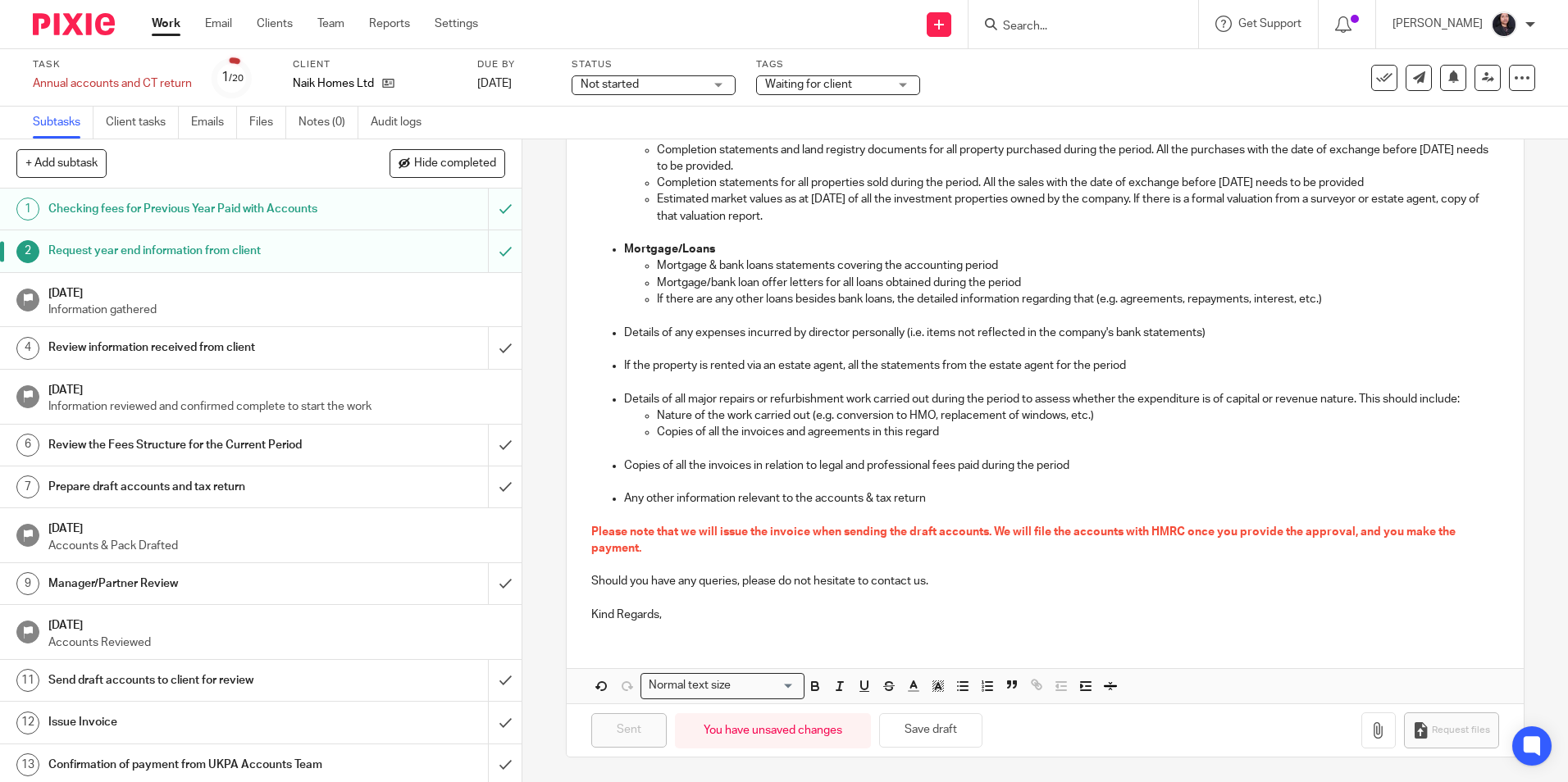
click at [39, 18] on img at bounding box center [73, 24] width 82 height 22
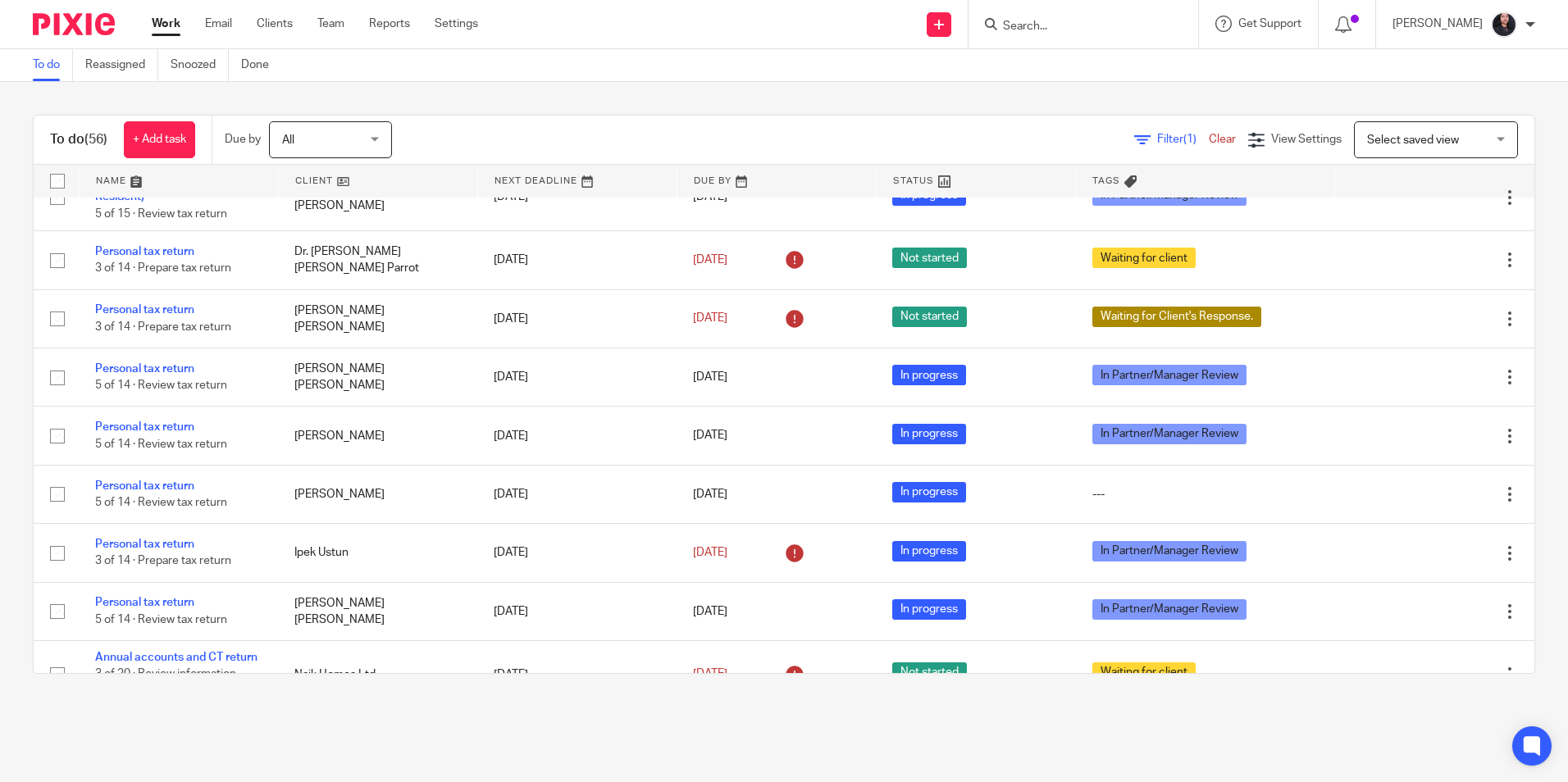
scroll to position [3438, 0]
